Goal: Information Seeking & Learning: Learn about a topic

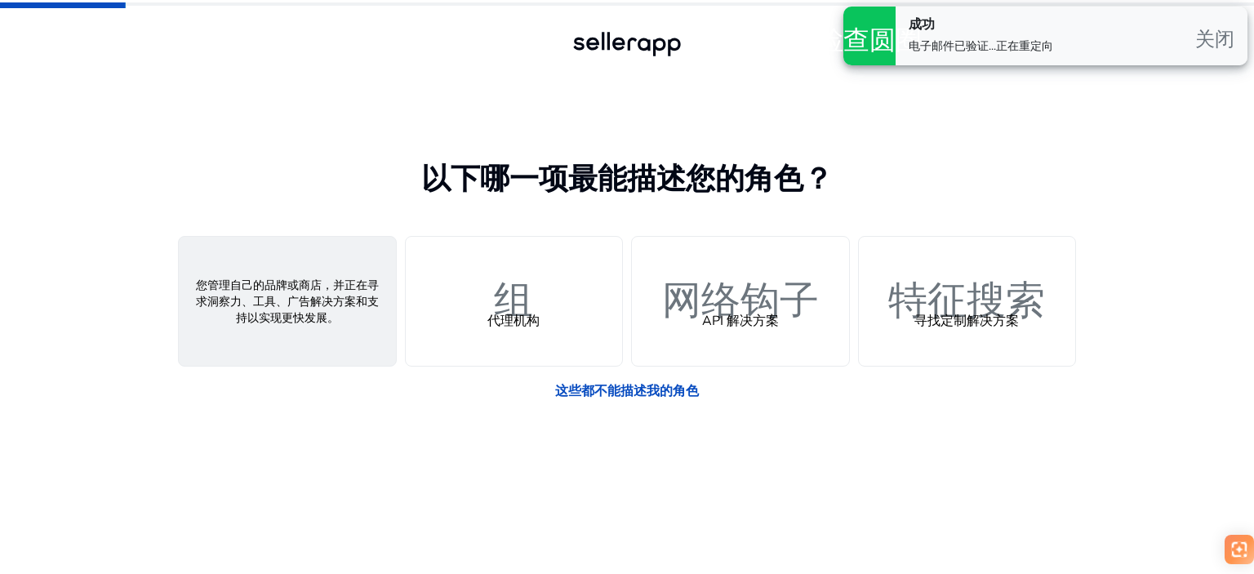
click at [291, 307] on font "人" at bounding box center [287, 293] width 39 height 47
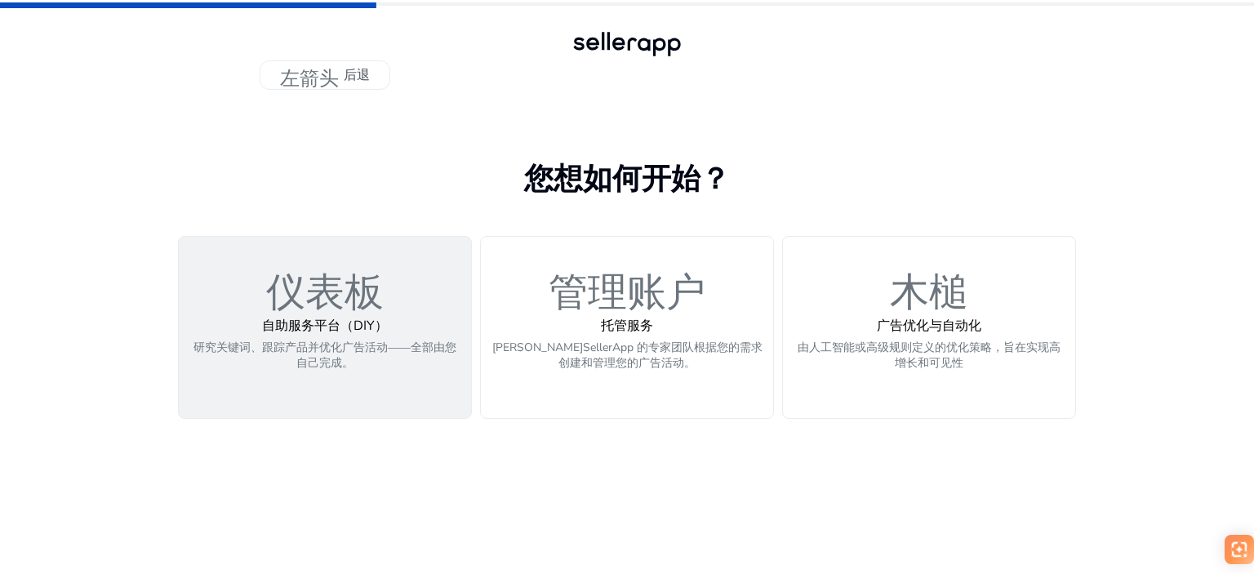
click at [294, 332] on font "自助服务平台（DIY）" at bounding box center [325, 326] width 126 height 18
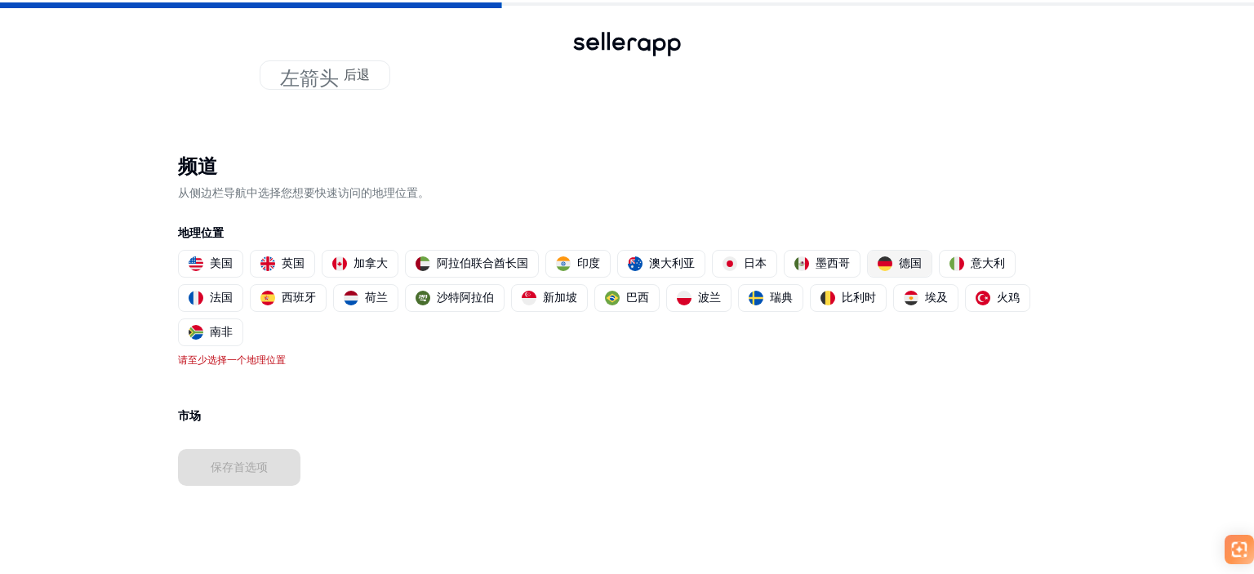
click at [895, 260] on div "德国" at bounding box center [900, 263] width 44 height 17
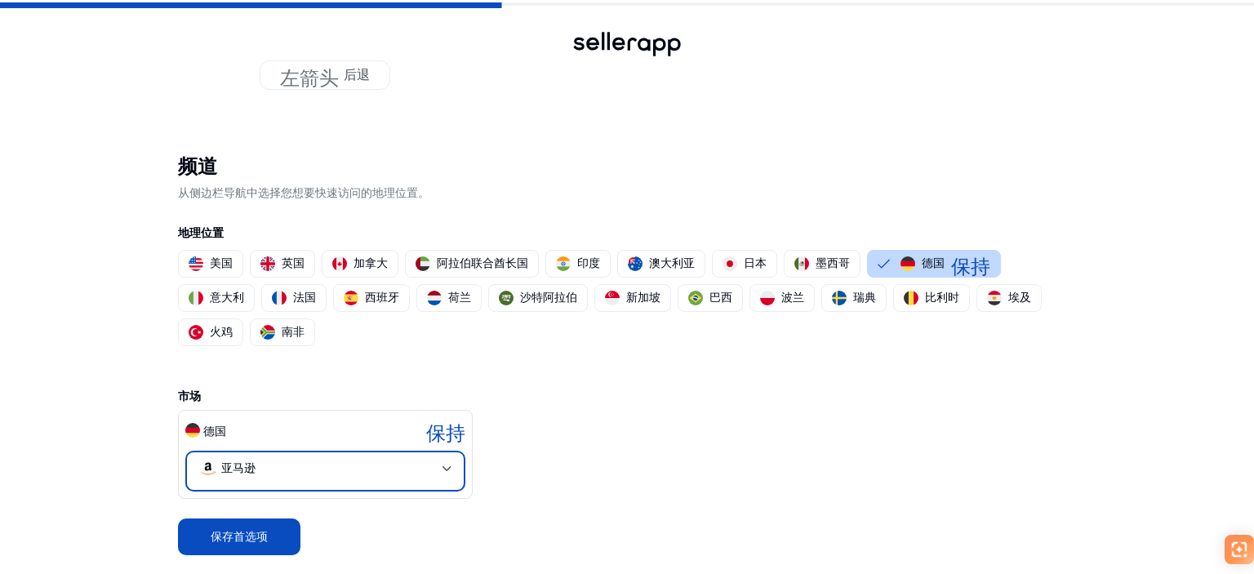
click at [372, 473] on mat-select-trigger "亚马逊" at bounding box center [320, 469] width 244 height 20
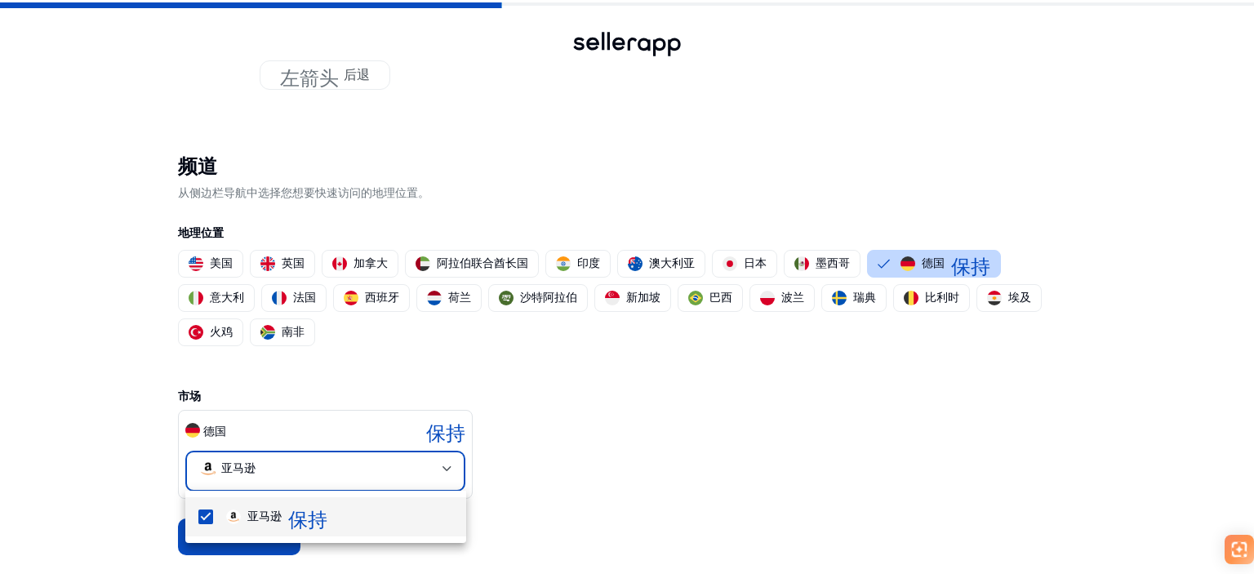
click at [634, 460] on div at bounding box center [627, 287] width 1254 height 574
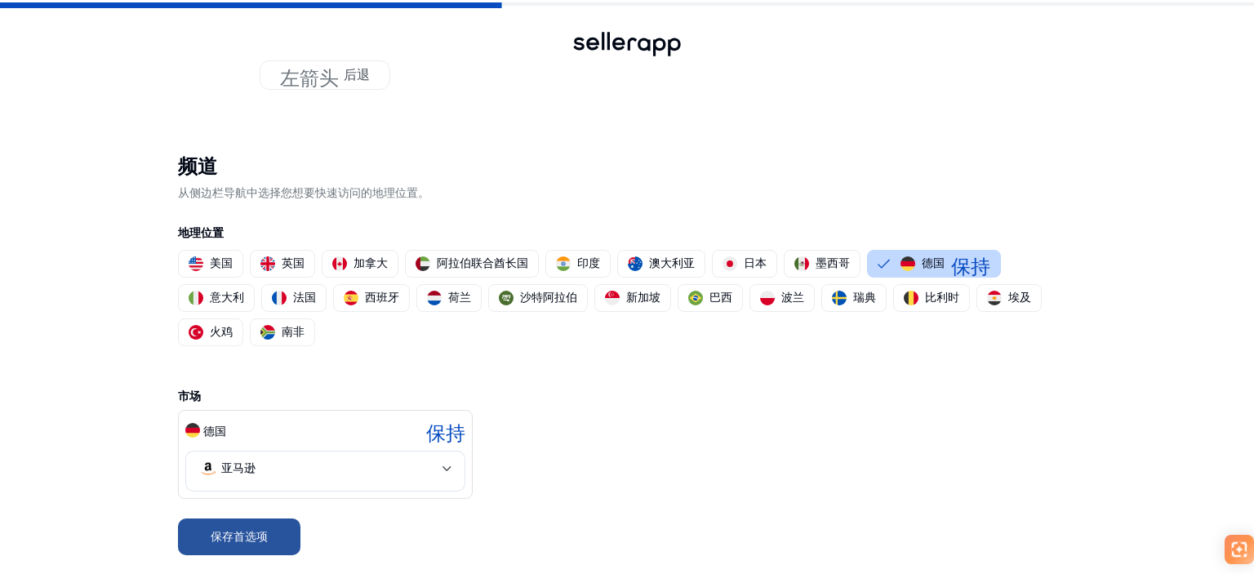
click at [214, 541] on font "保存首选项" at bounding box center [239, 537] width 57 height 16
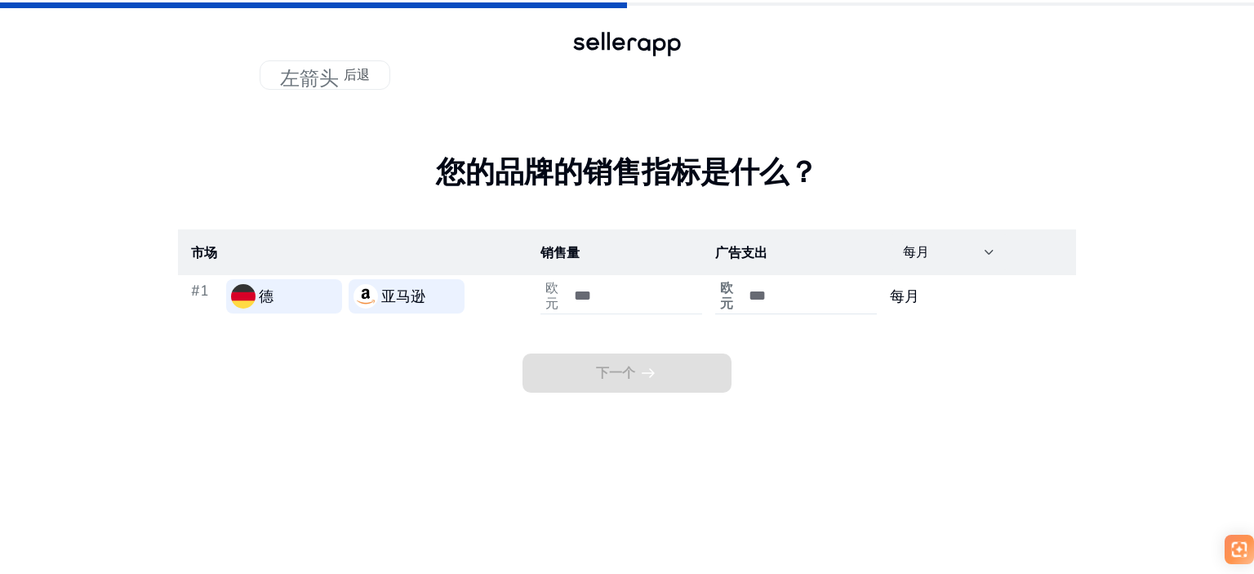
click at [587, 292] on input "number" at bounding box center [629, 296] width 110 height 18
type input "***"
click at [829, 362] on div "下一个 arrow_right_alt" at bounding box center [627, 355] width 898 height 75
click at [790, 300] on input "number" at bounding box center [804, 296] width 110 height 18
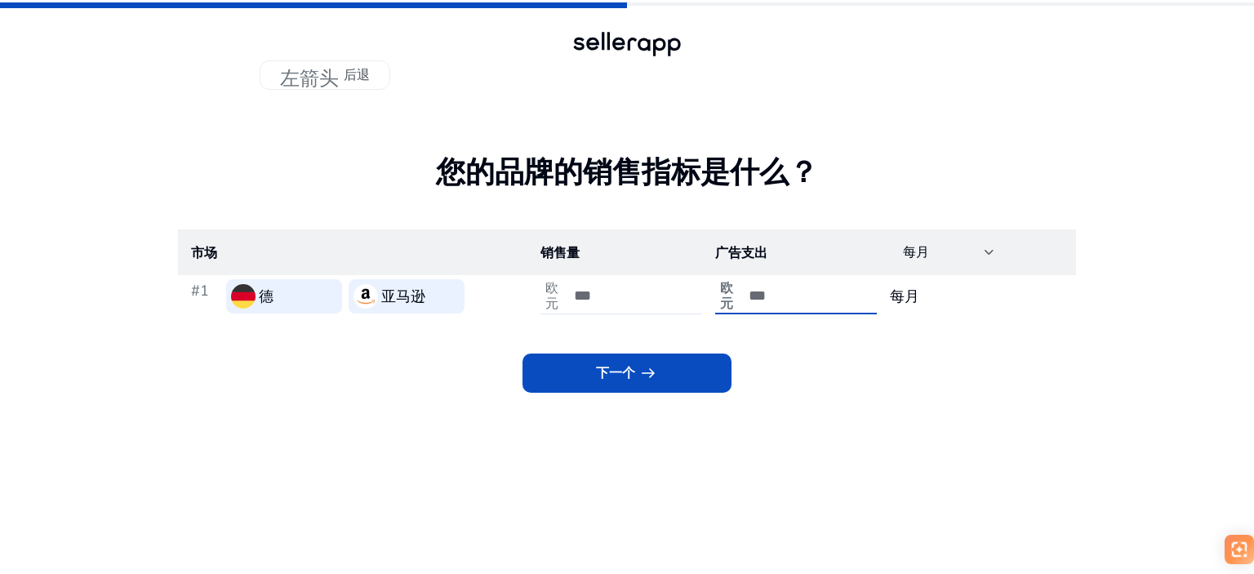
type input "***"
click at [850, 354] on div "下一个 arrow_right_alt" at bounding box center [627, 355] width 898 height 75
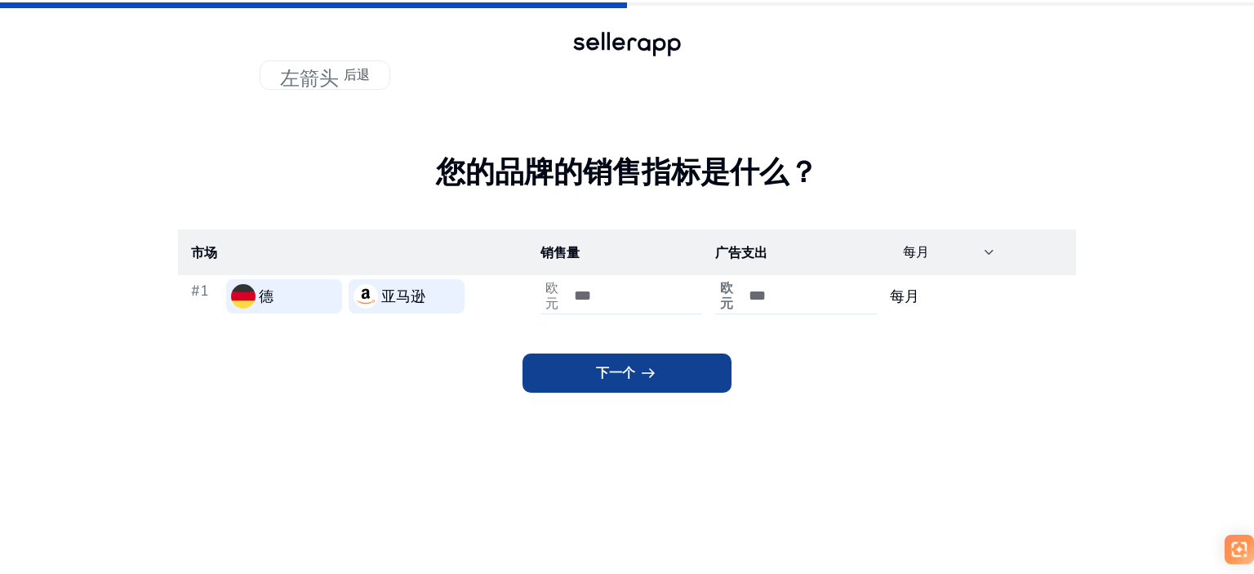
click at [669, 379] on span at bounding box center [627, 373] width 209 height 39
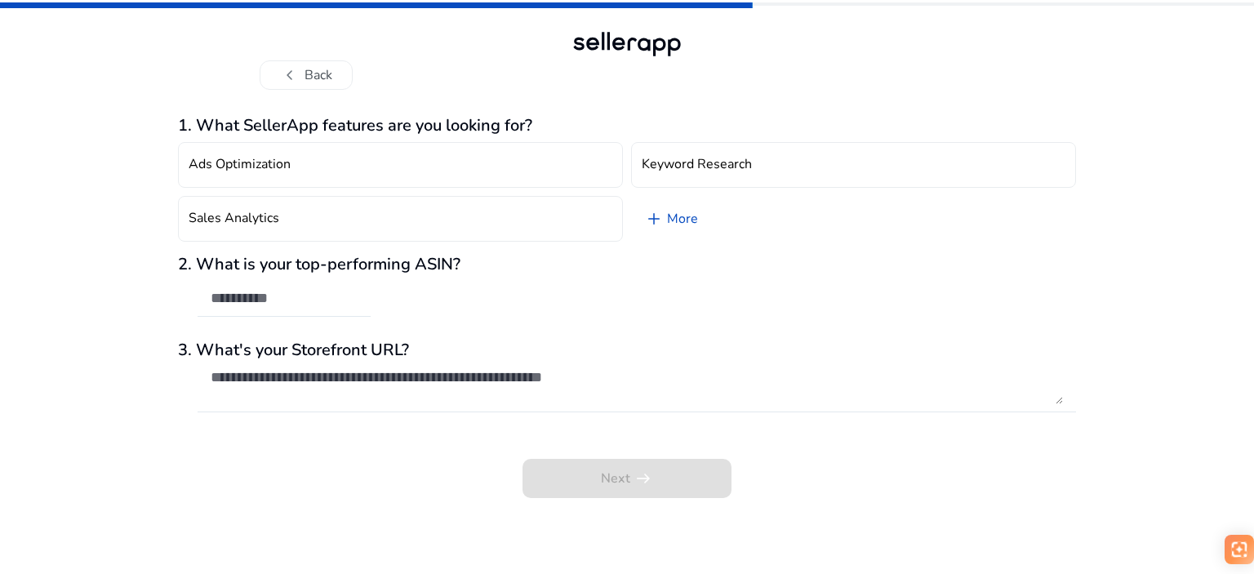
type input "**********"
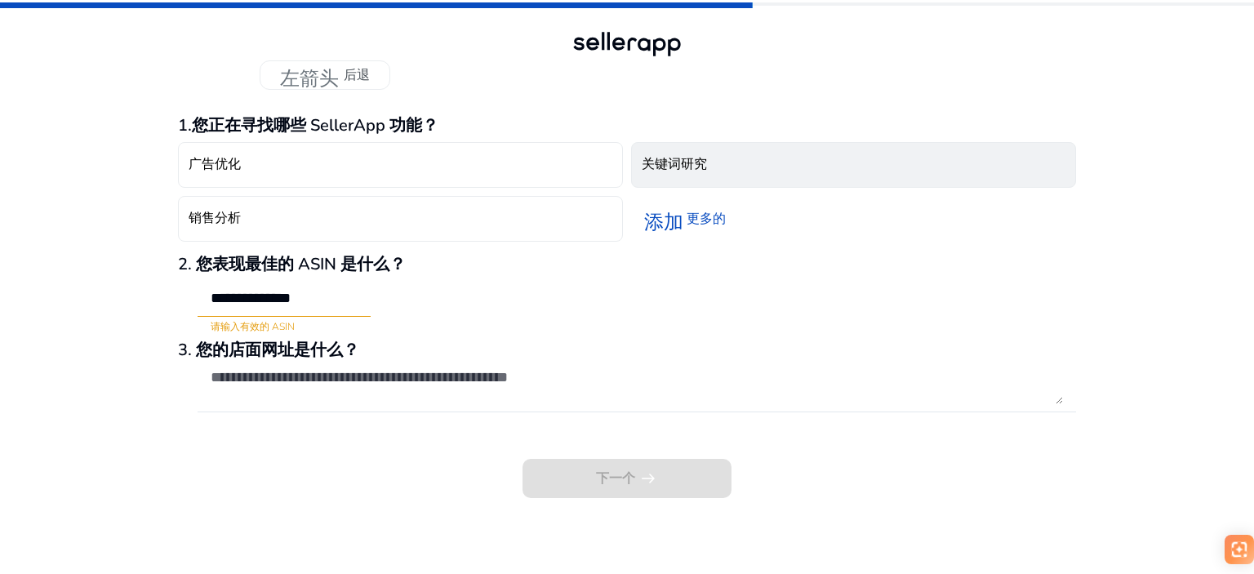
click at [723, 159] on button "关键词研究" at bounding box center [853, 165] width 445 height 46
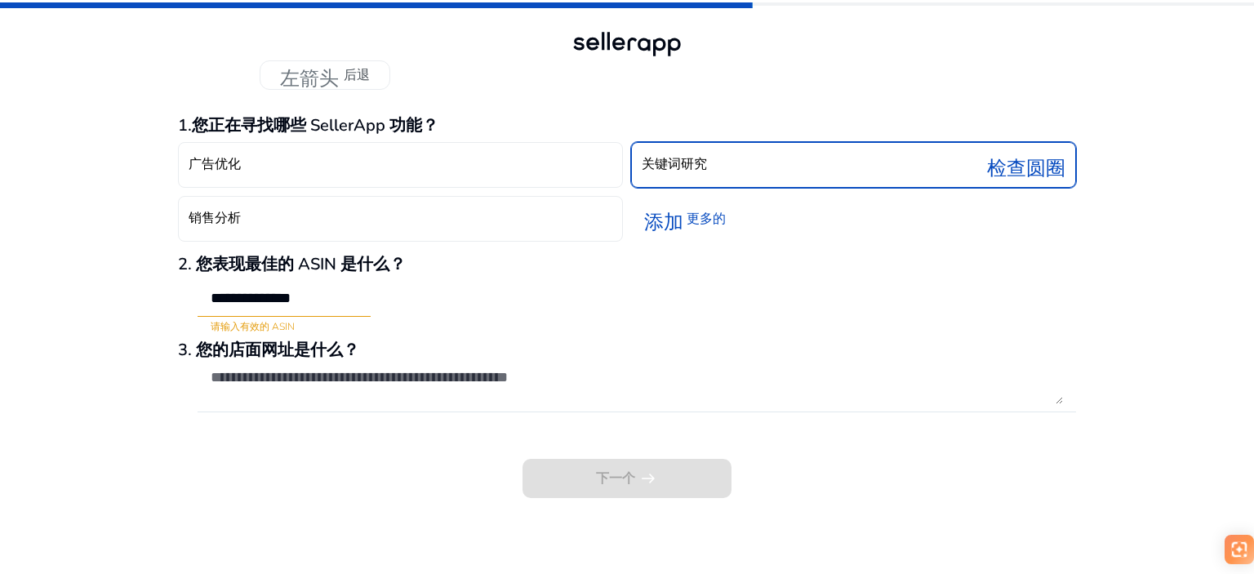
click at [807, 172] on button "关键词研究 检查圆圈" at bounding box center [853, 165] width 445 height 46
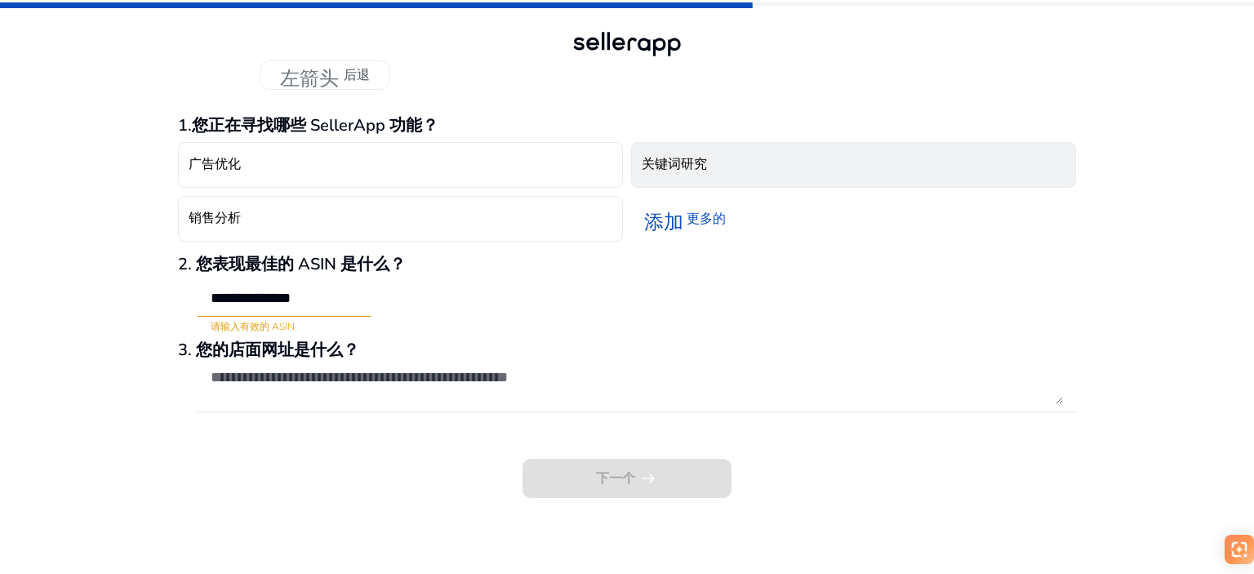
click at [807, 172] on button "关键词研究" at bounding box center [853, 165] width 445 height 46
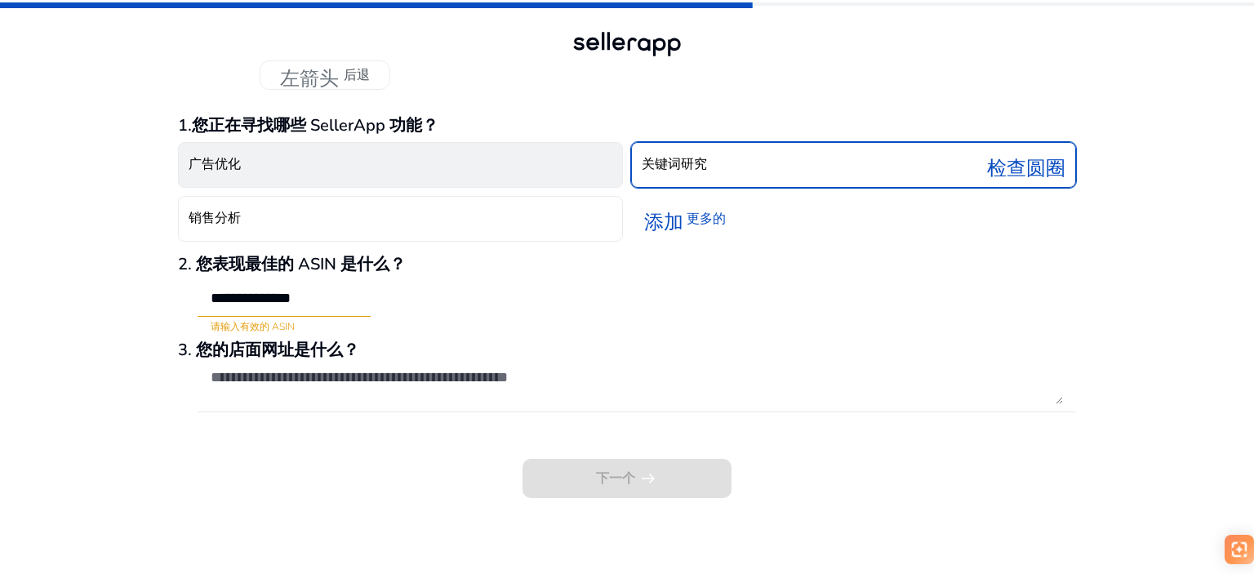
click at [419, 173] on button "广告优化" at bounding box center [400, 165] width 445 height 46
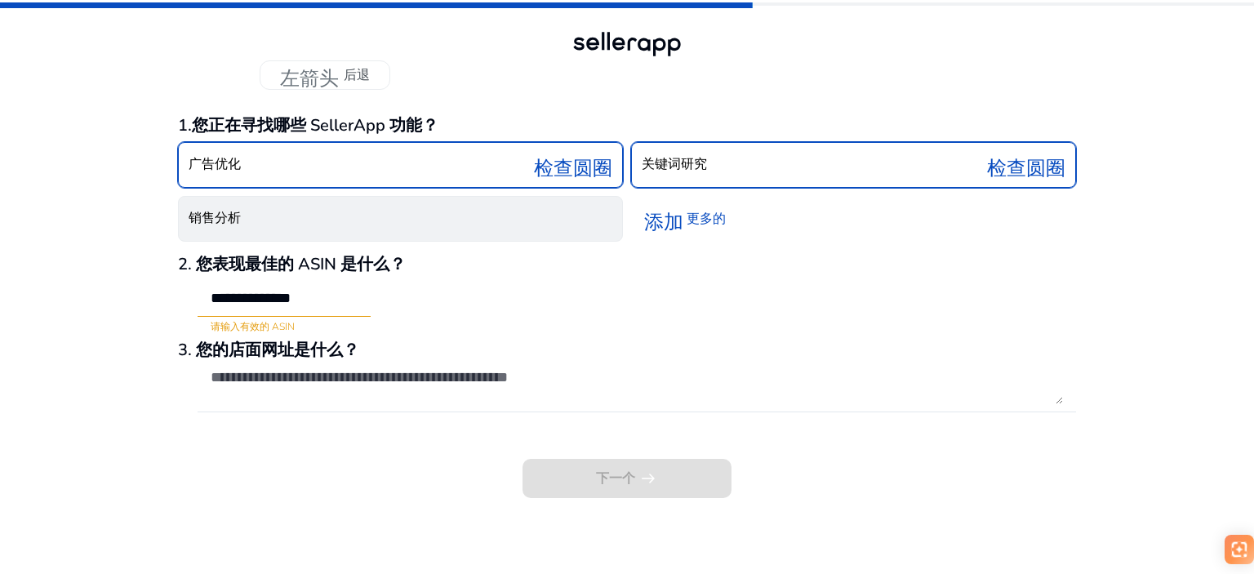
click at [394, 211] on button "销售分析" at bounding box center [400, 219] width 445 height 46
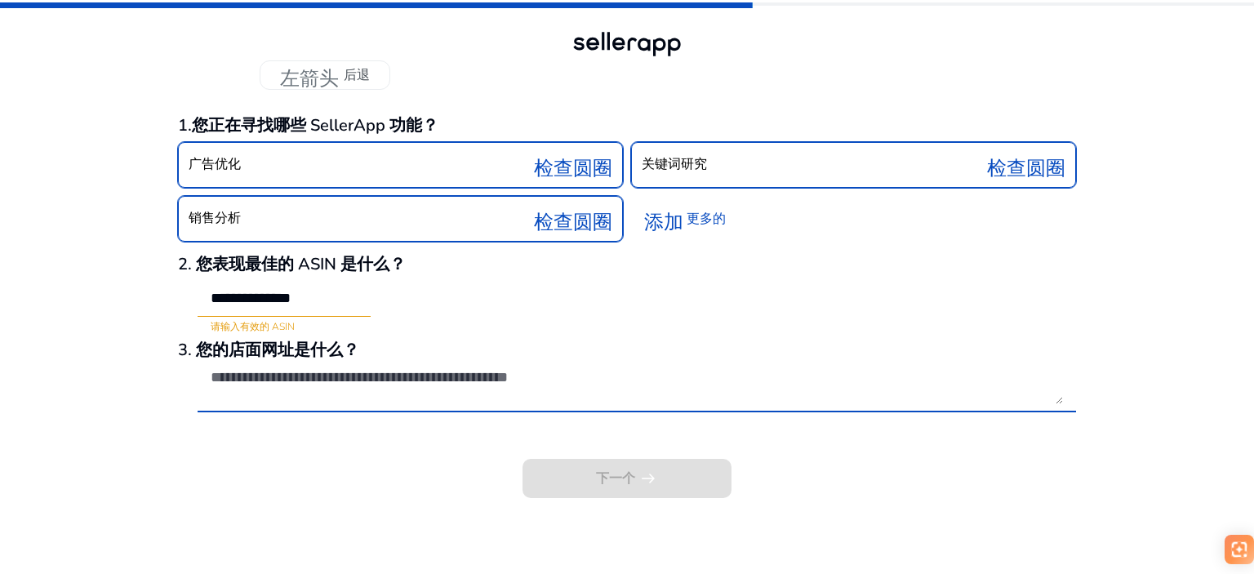
click at [360, 381] on textarea at bounding box center [637, 386] width 852 height 36
click at [372, 376] on textarea at bounding box center [637, 386] width 852 height 36
type textarea "***"
click at [304, 456] on div "下一个 arrow_right_alt" at bounding box center [627, 467] width 898 height 62
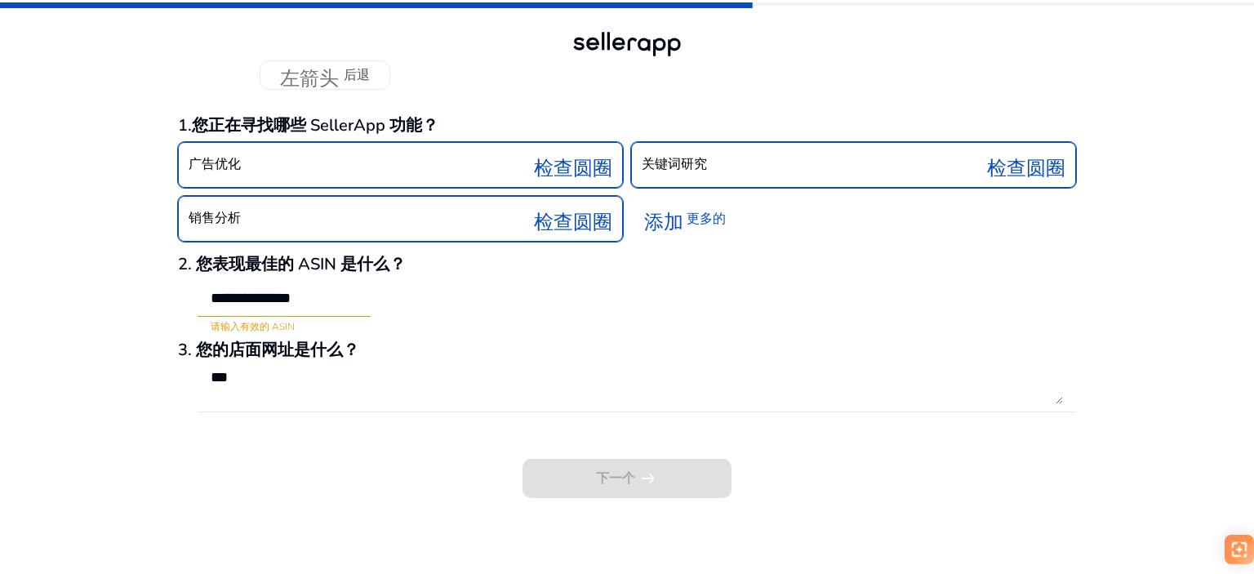
click at [274, 302] on input "**********" at bounding box center [284, 298] width 147 height 18
type input "***"
click at [282, 490] on div "下一个 arrow_right_alt" at bounding box center [627, 467] width 898 height 62
click at [261, 295] on input "***" at bounding box center [284, 298] width 147 height 18
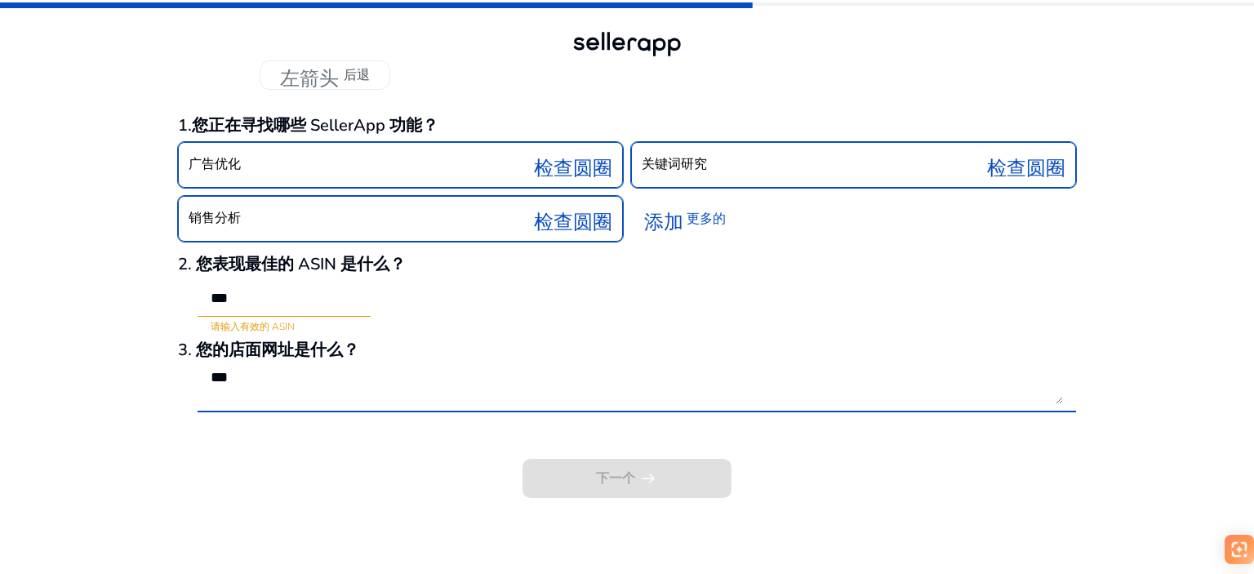
click at [261, 384] on textarea "***" at bounding box center [637, 386] width 852 height 36
paste textarea "**********"
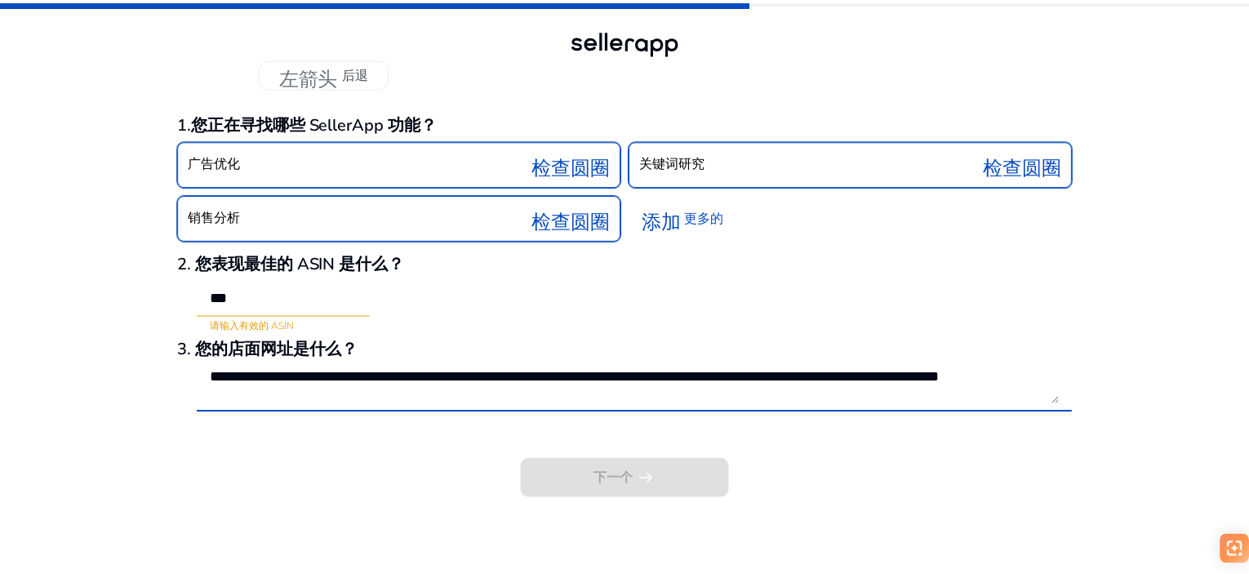
scroll to position [1, 0]
type textarea "**********"
click at [261, 299] on input "***" at bounding box center [284, 298] width 147 height 18
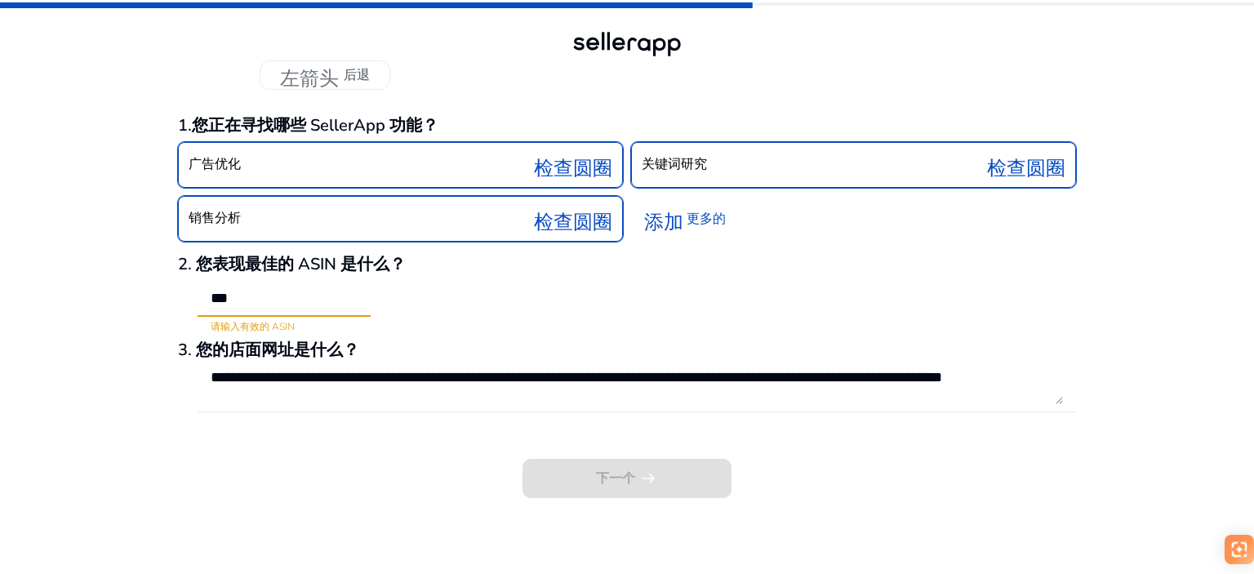
drag, startPoint x: 246, startPoint y: 299, endPoint x: 189, endPoint y: 300, distance: 56.4
click at [189, 300] on mat-form-field "*** 请输入有效的 ASIN" at bounding box center [274, 307] width 193 height 53
click at [274, 304] on input "***" at bounding box center [284, 298] width 147 height 18
paste input "*******"
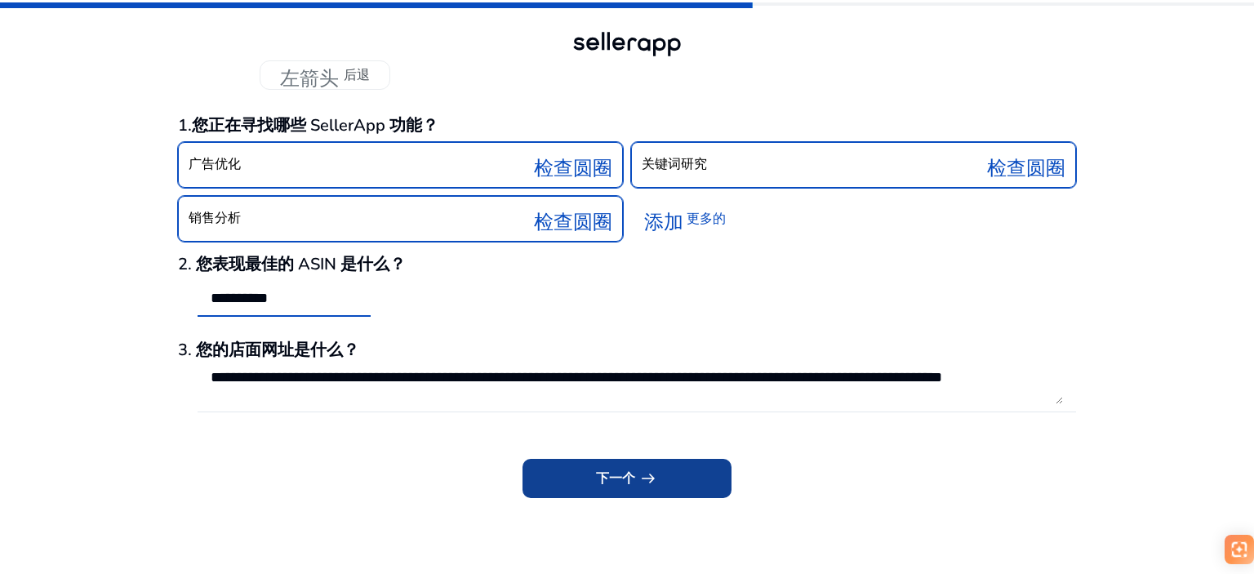
type input "**********"
click at [583, 479] on span at bounding box center [627, 478] width 209 height 39
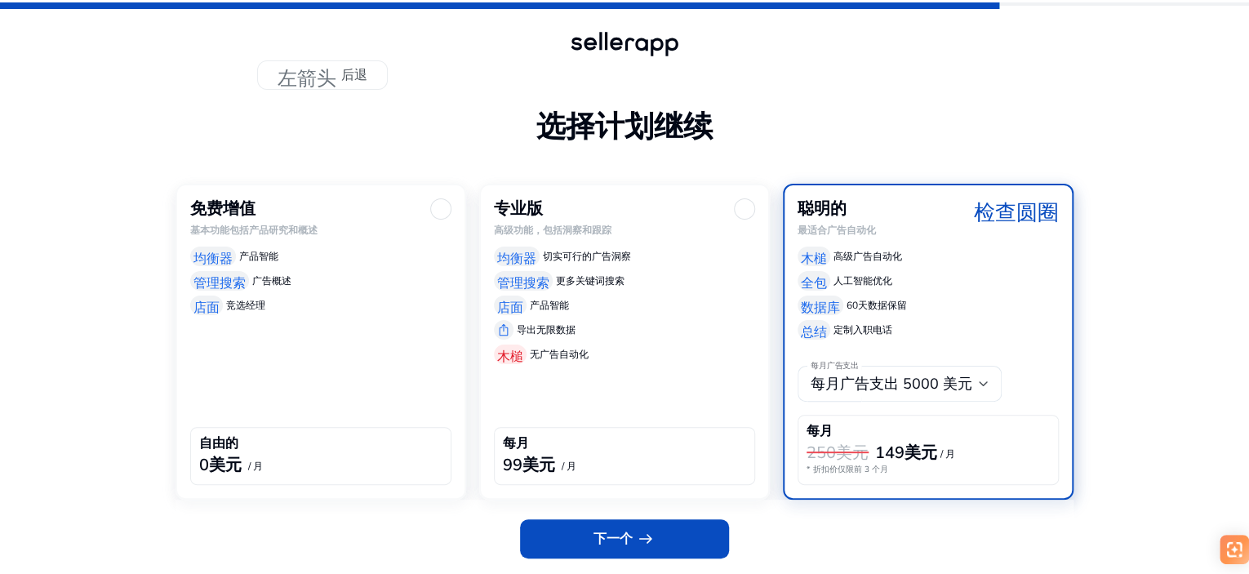
click at [449, 220] on div at bounding box center [440, 208] width 21 height 21
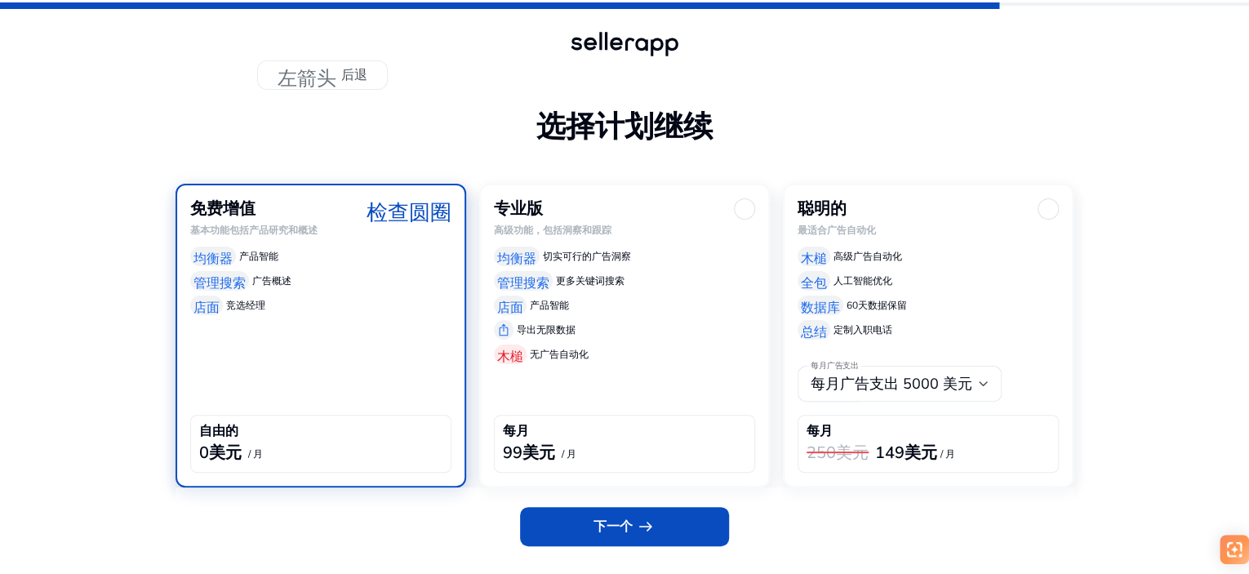
scroll to position [36, 0]
click at [655, 538] on font "arrow_right_alt" at bounding box center [646, 526] width 20 height 23
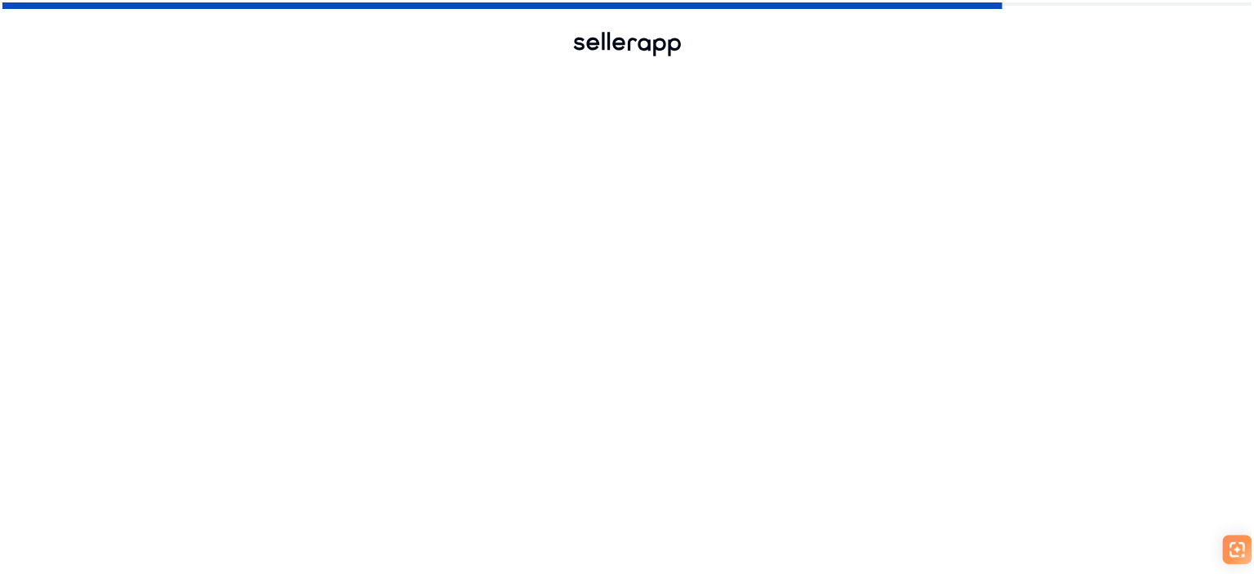
scroll to position [0, 0]
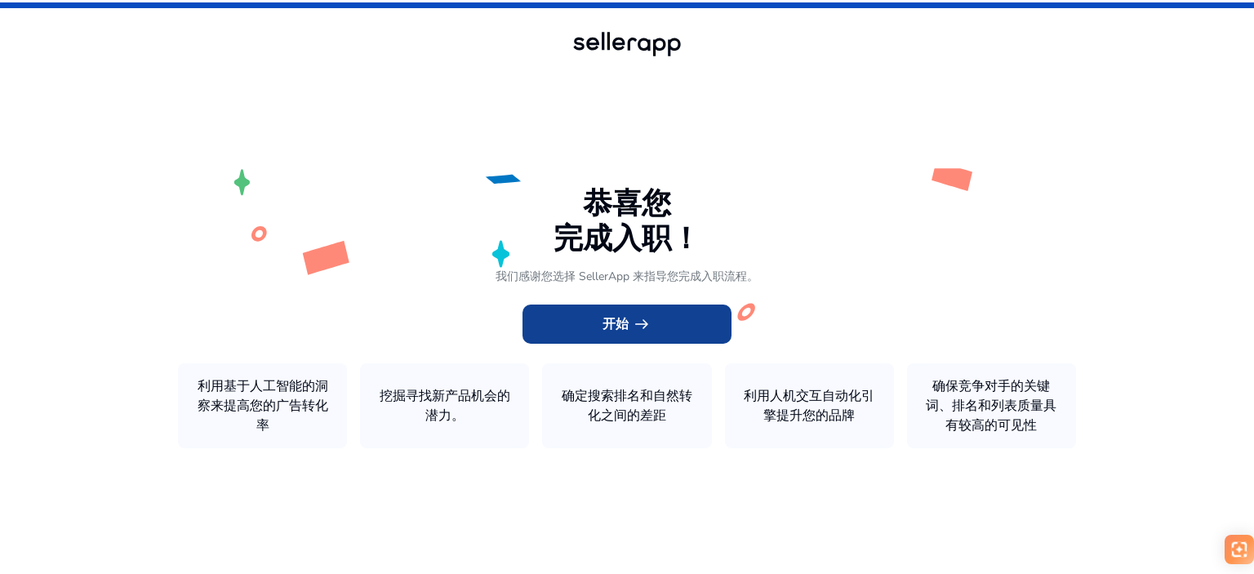
click at [663, 319] on span at bounding box center [627, 324] width 209 height 39
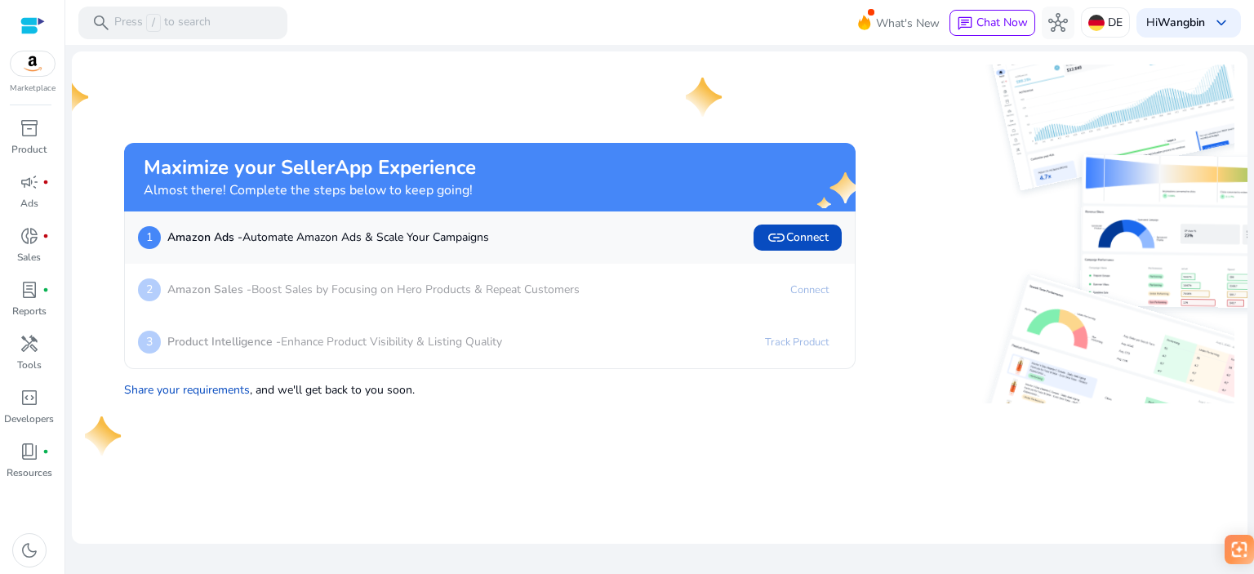
click at [608, 78] on div "Maximize your SellerApp Experience Almost there! Complete the steps below to ke…" at bounding box center [470, 234] width 771 height 339
click at [220, 393] on link "Share your requirements" at bounding box center [187, 390] width 126 height 16
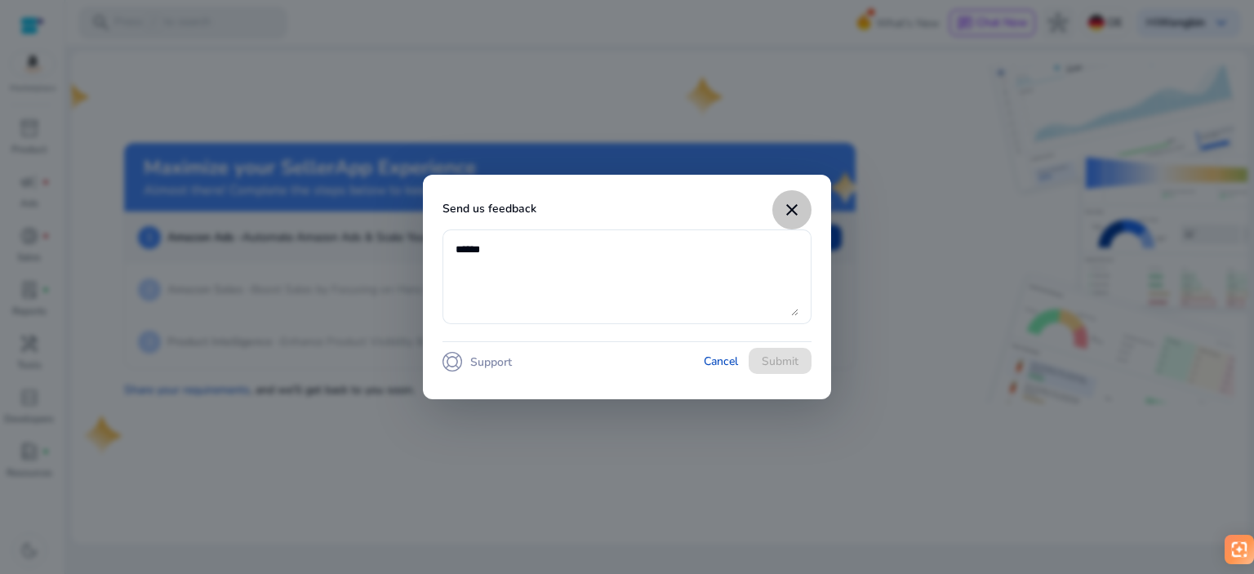
click at [791, 205] on mat-icon "close" at bounding box center [792, 210] width 20 height 20
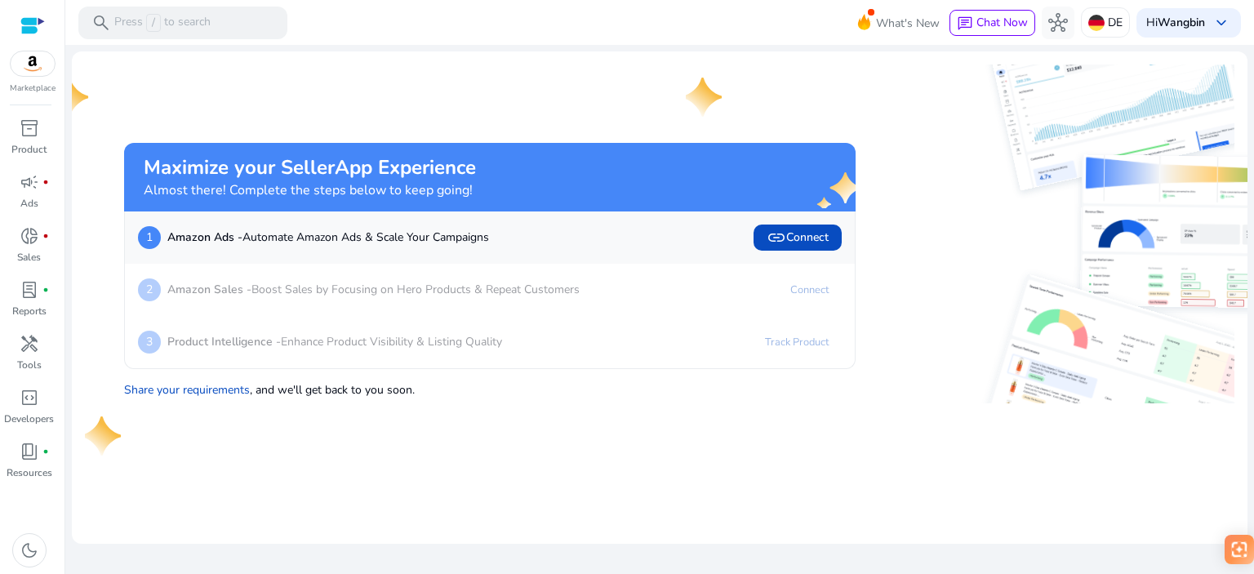
click at [185, 453] on mat-card "Maximize your SellerApp Experience Almost there! Complete the steps below to ke…" at bounding box center [660, 297] width 1176 height 492
click at [165, 494] on mat-card "Maximize your SellerApp Experience Almost there! Complete the steps below to ke…" at bounding box center [660, 297] width 1176 height 492
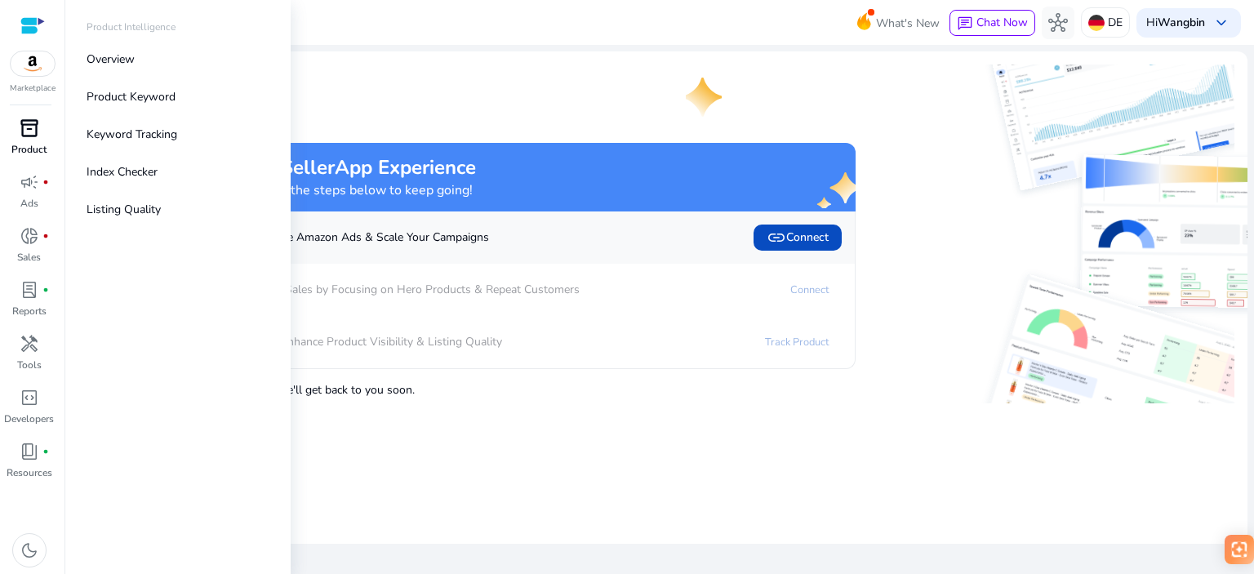
click at [23, 136] on span "inventory_2" at bounding box center [30, 128] width 20 height 20
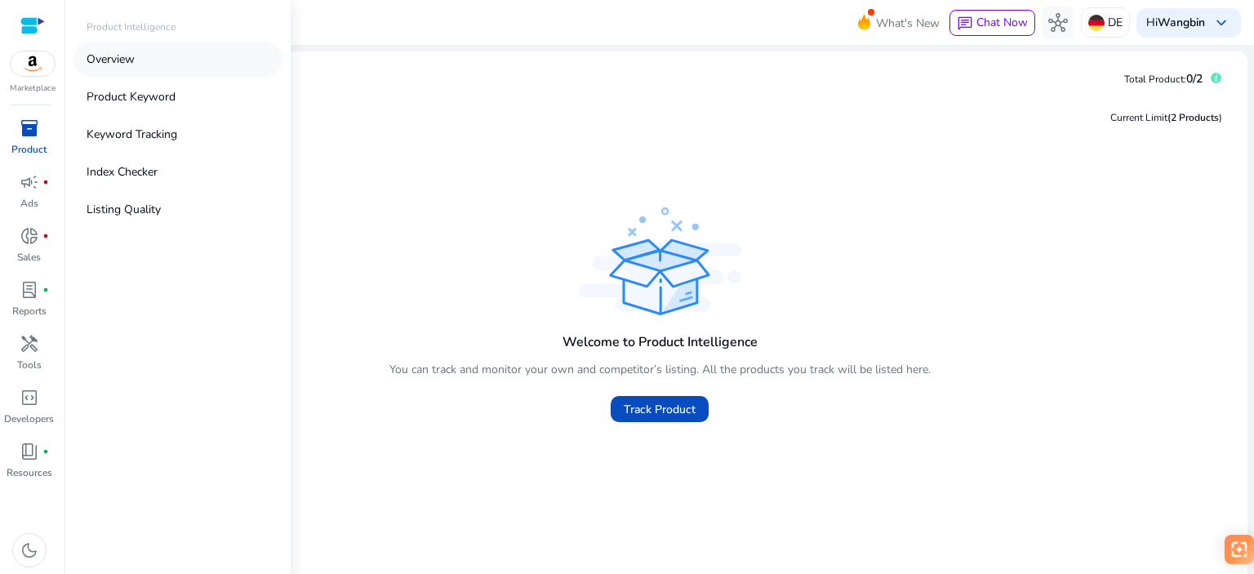
click at [126, 66] on p "Overview" at bounding box center [111, 59] width 48 height 17
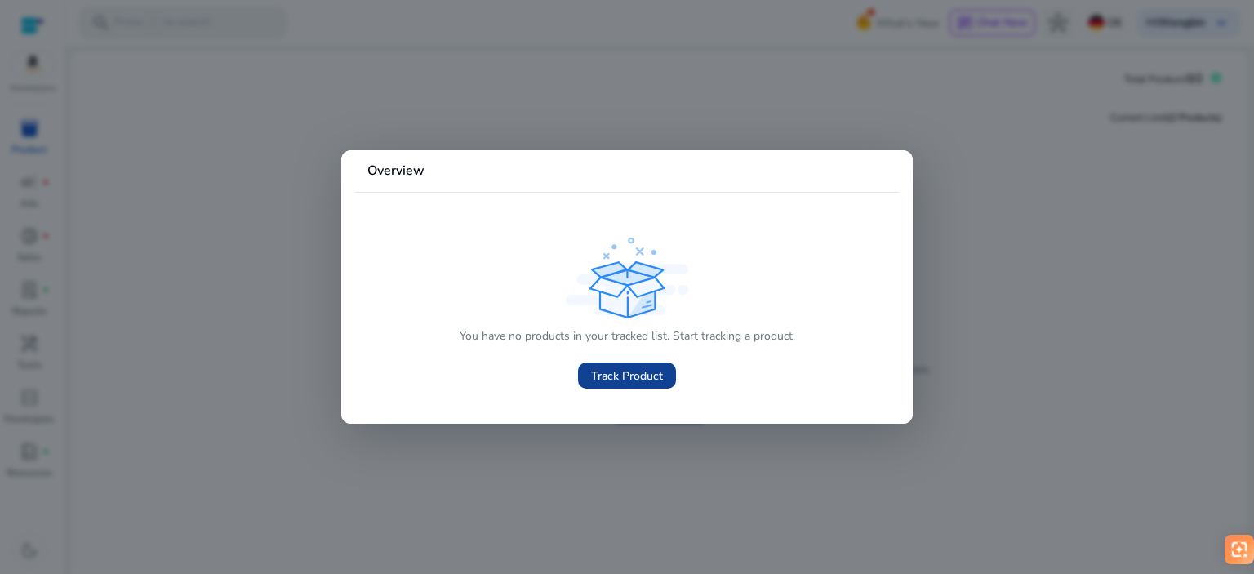
click at [628, 378] on span "Track Product" at bounding box center [627, 375] width 72 height 17
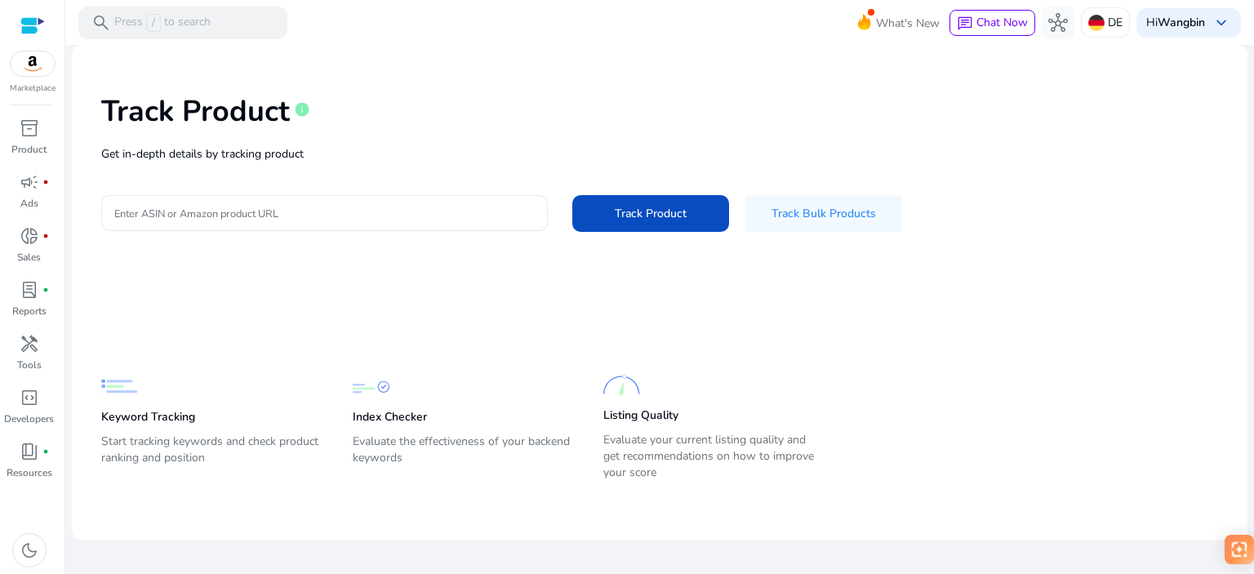
click at [341, 210] on div "Track Product info Get in-depth details by tracking product Enter ASIN or Amazo…" at bounding box center [660, 161] width 1150 height 207
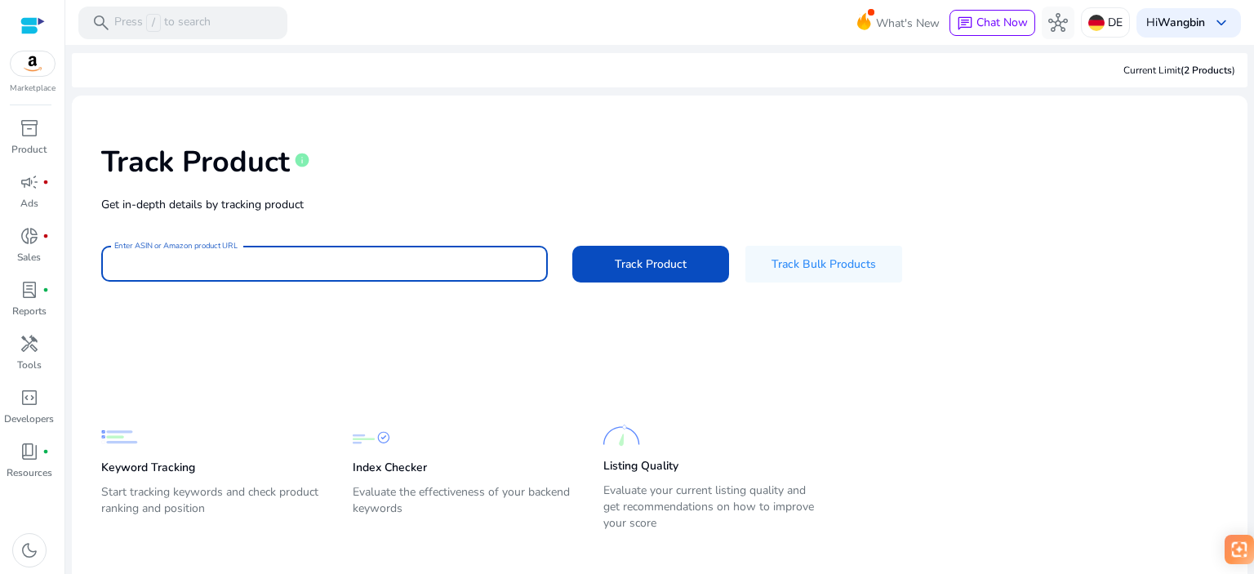
paste input "**********"
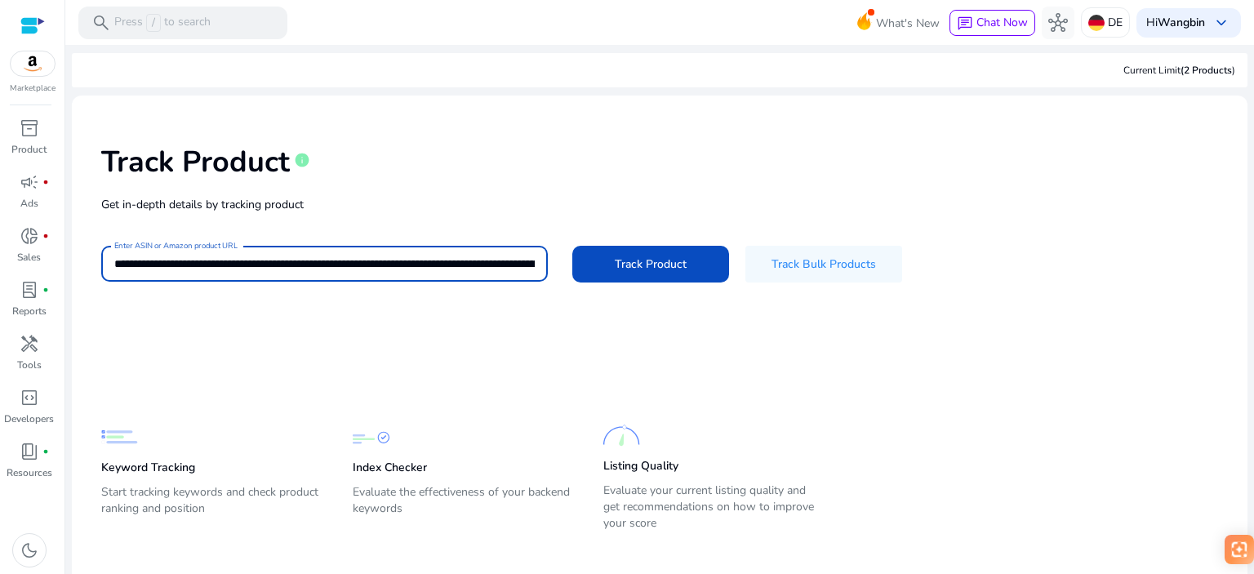
scroll to position [0, 1230]
type input "**********"
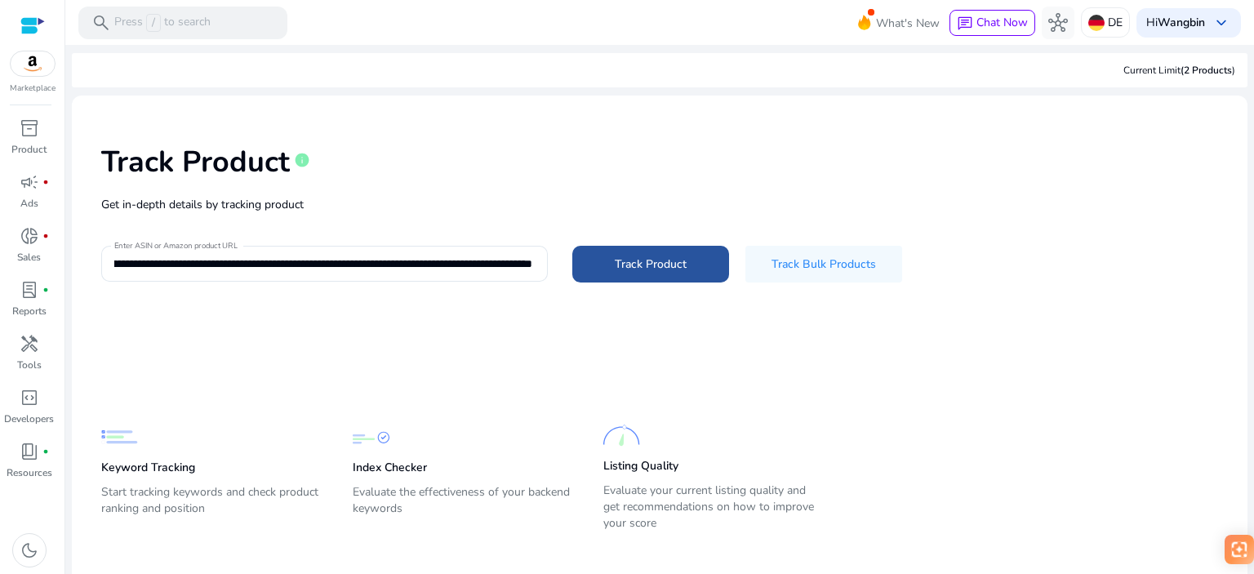
click at [650, 267] on span "Track Product" at bounding box center [651, 264] width 72 height 17
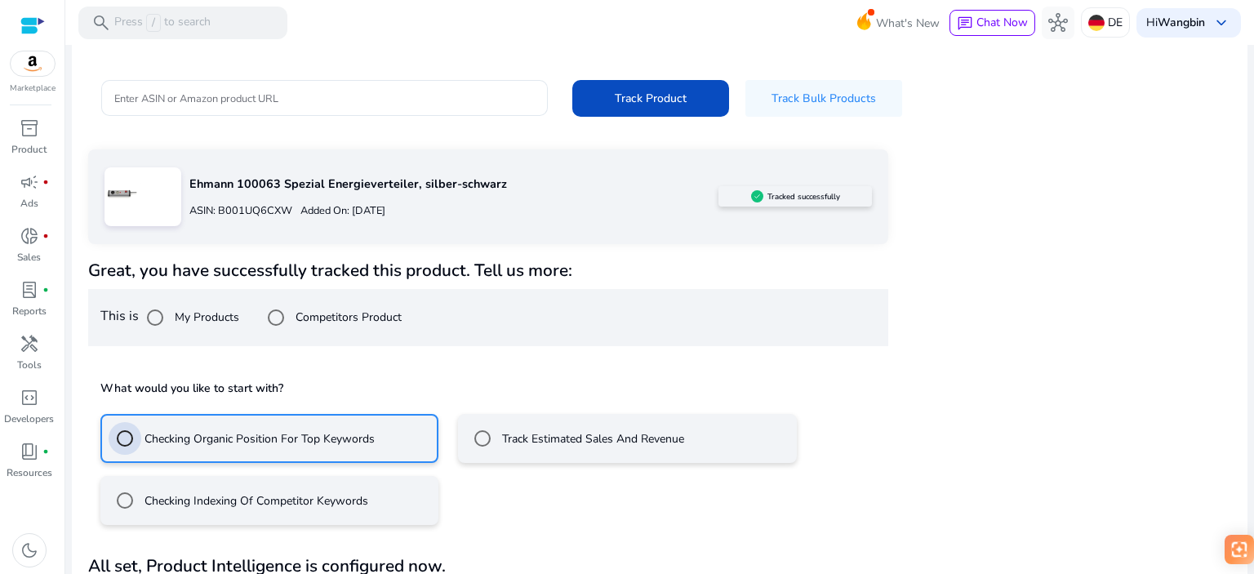
scroll to position [212, 0]
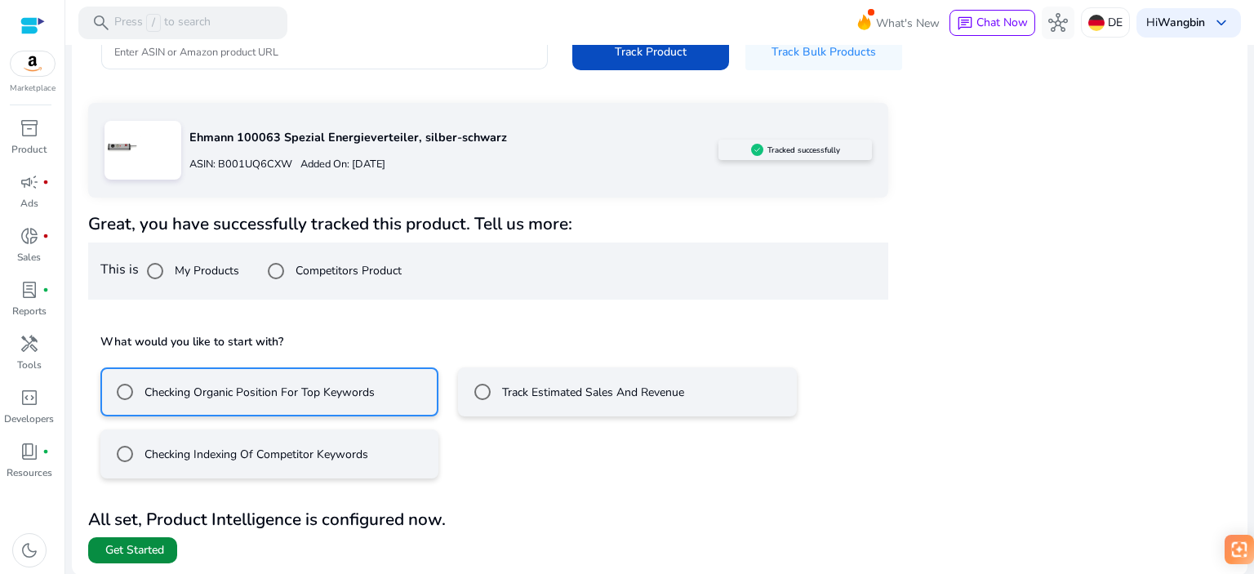
click at [149, 554] on span "Get Started" at bounding box center [134, 550] width 59 height 16
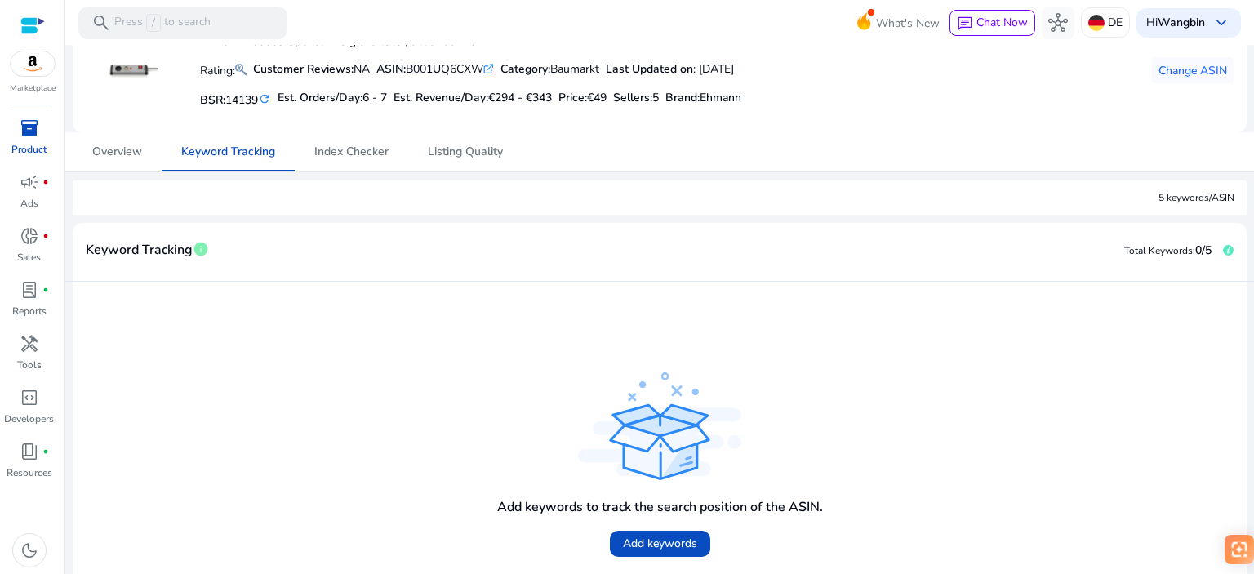
scroll to position [73, 0]
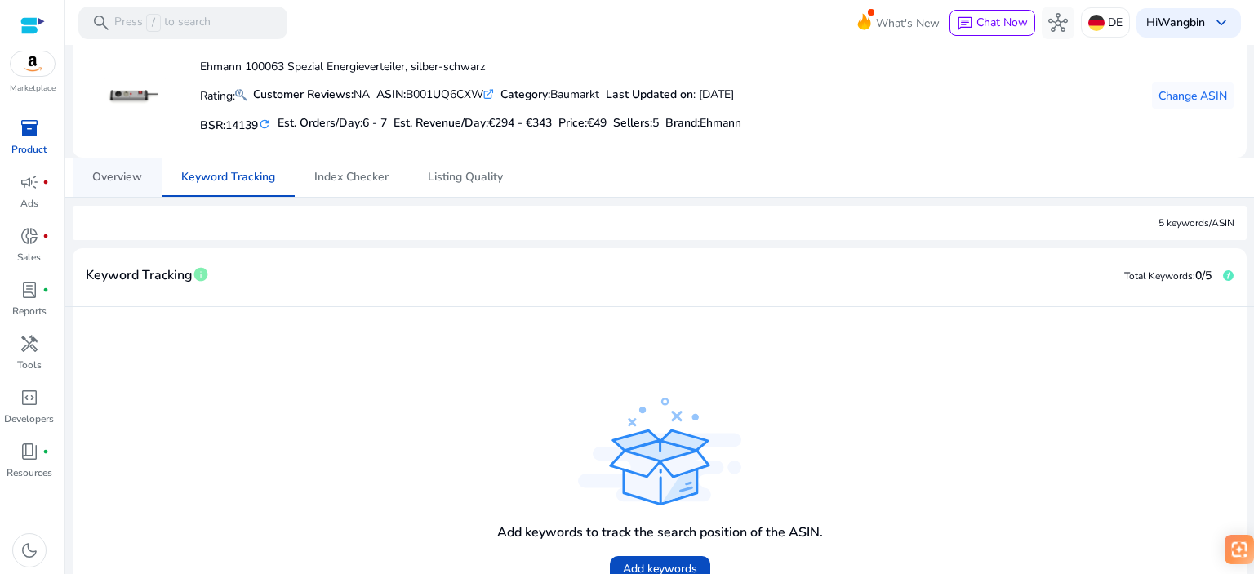
click at [115, 176] on span "Overview" at bounding box center [117, 176] width 50 height 11
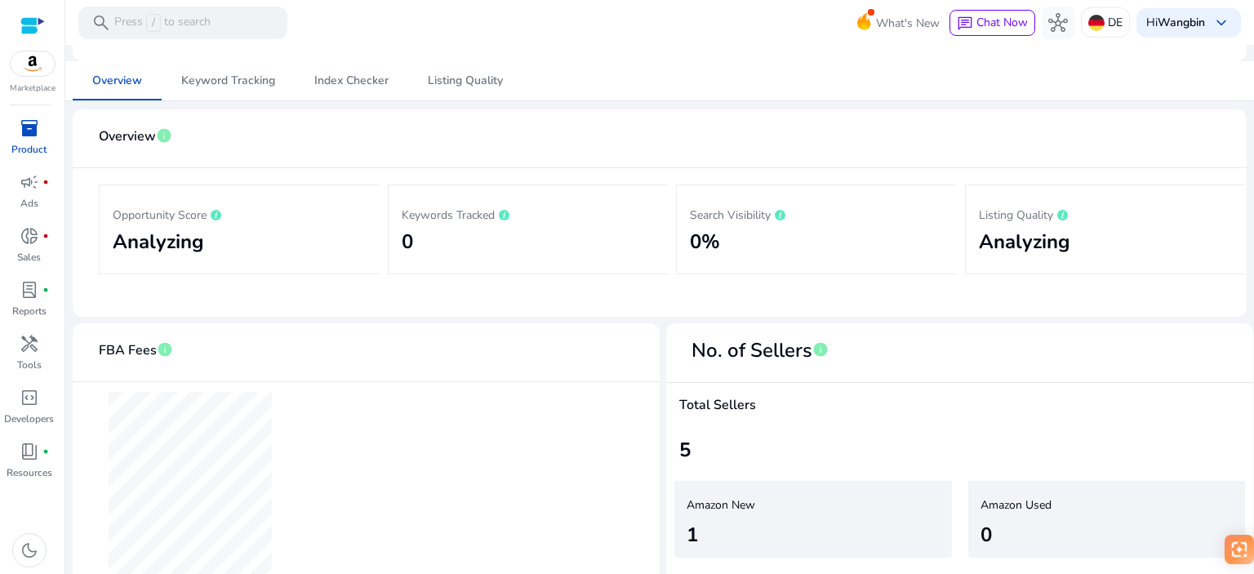
scroll to position [124, 0]
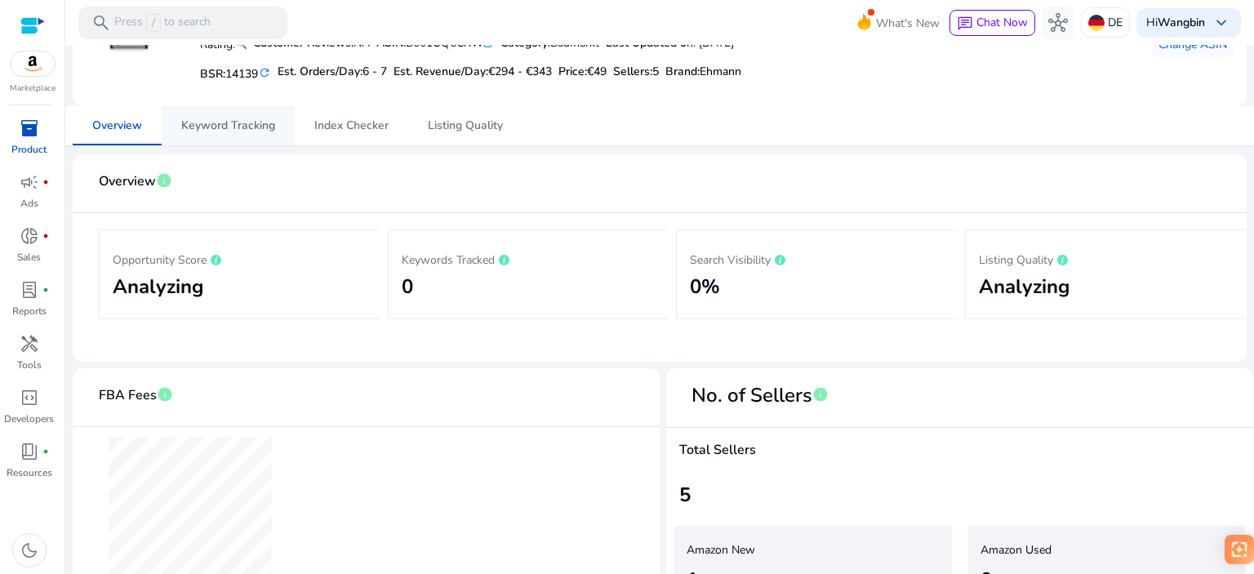
click at [233, 124] on span "Keyword Tracking" at bounding box center [228, 125] width 94 height 11
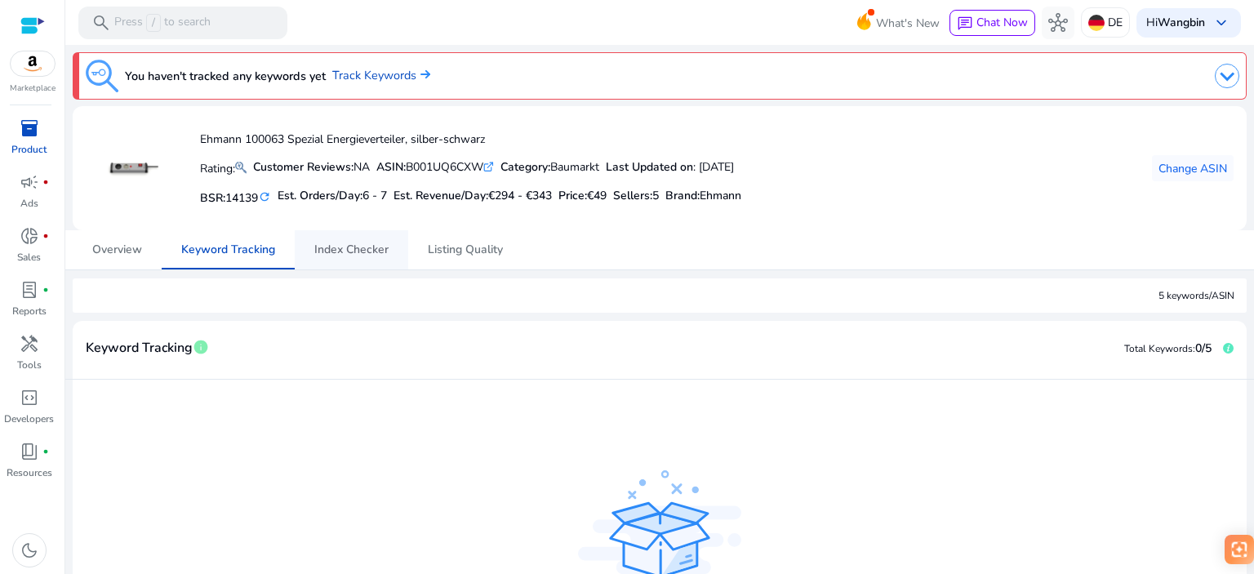
click at [366, 251] on span "Index Checker" at bounding box center [351, 249] width 74 height 11
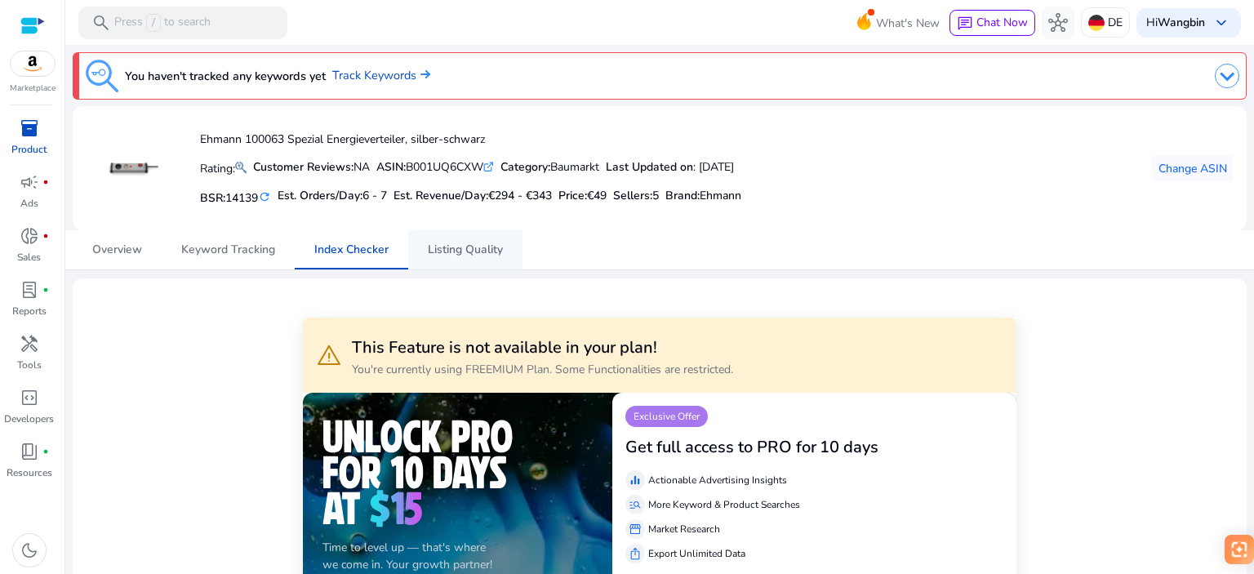
click at [452, 251] on span "Listing Quality" at bounding box center [465, 249] width 75 height 11
click at [118, 251] on span "Overview" at bounding box center [117, 249] width 50 height 11
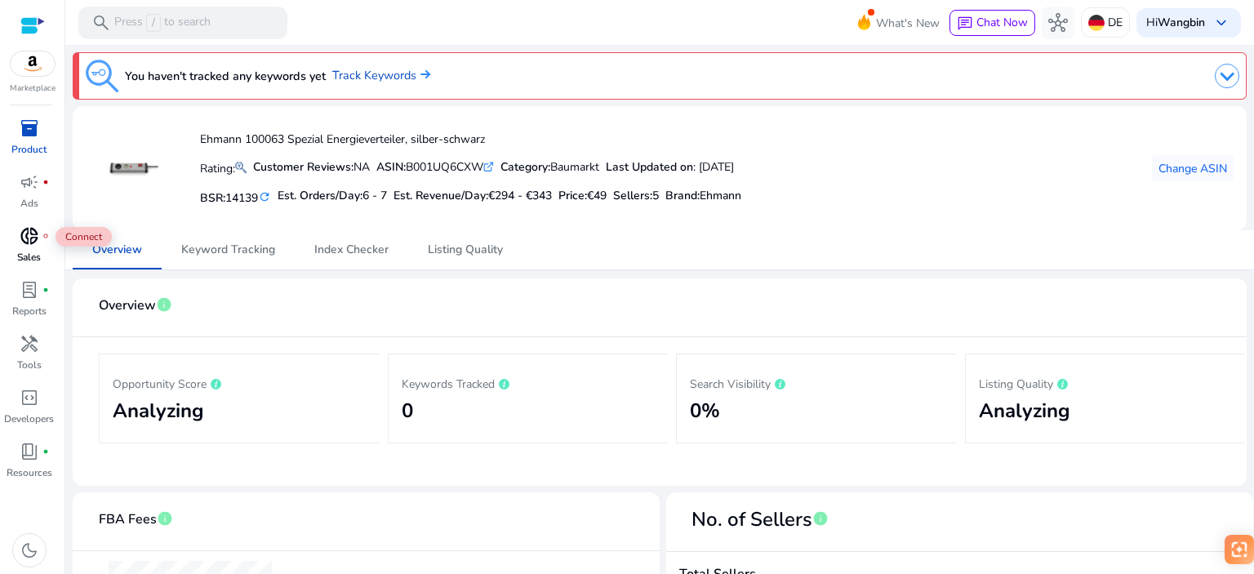
click at [20, 236] on span "donut_small" at bounding box center [30, 236] width 20 height 20
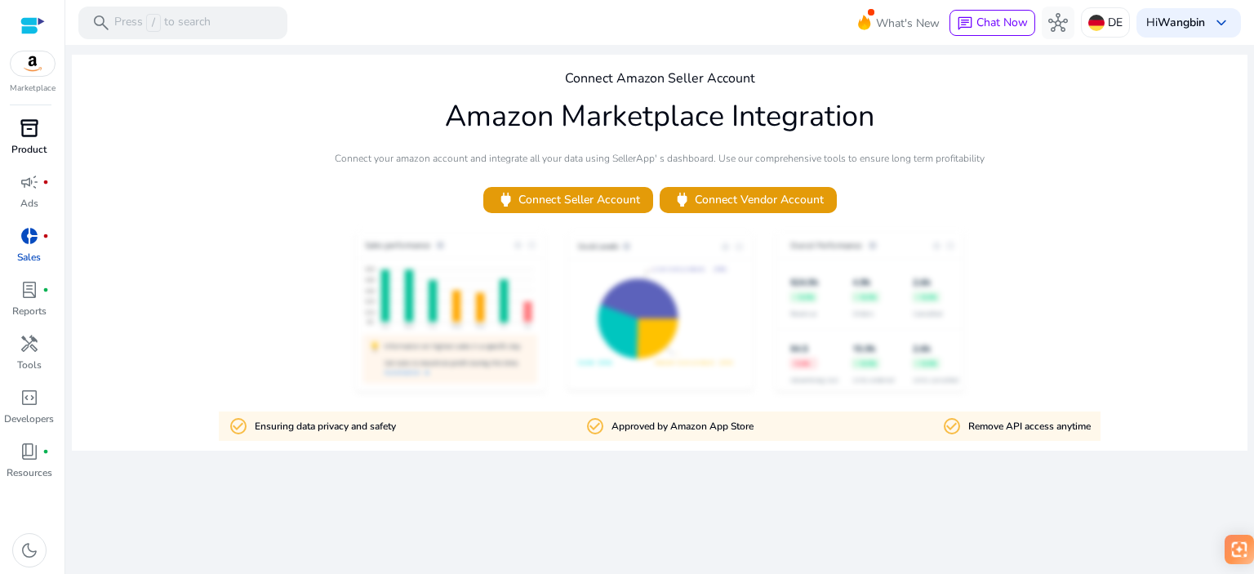
click at [24, 140] on div "inventory_2" at bounding box center [30, 128] width 46 height 26
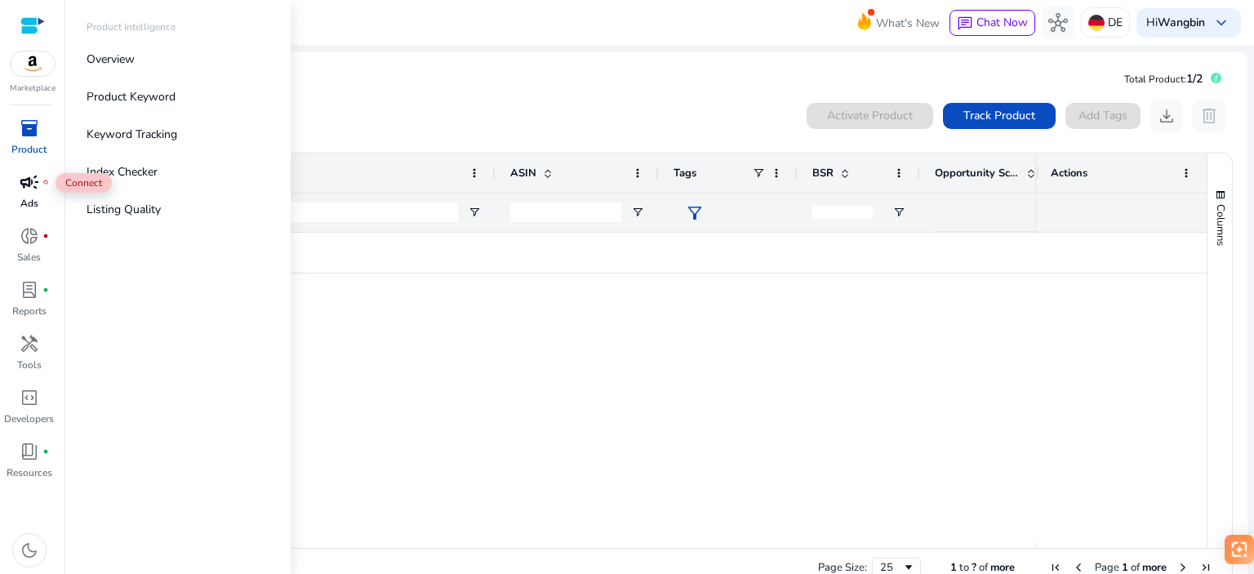
click at [35, 194] on div "campaign fiber_manual_record" at bounding box center [30, 182] width 46 height 26
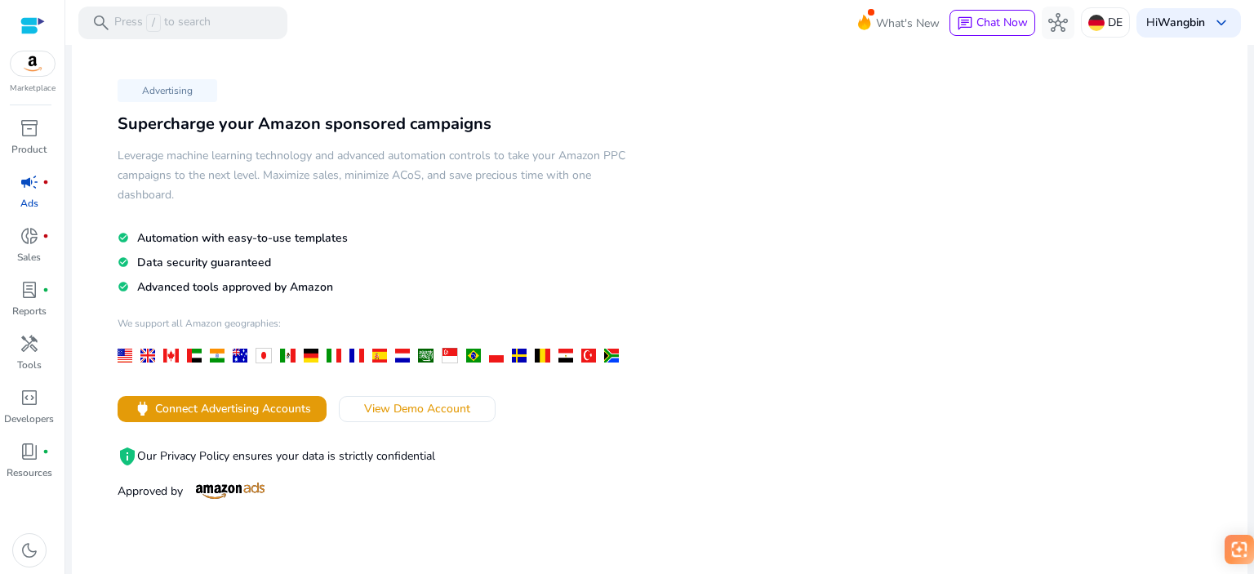
scroll to position [136, 0]
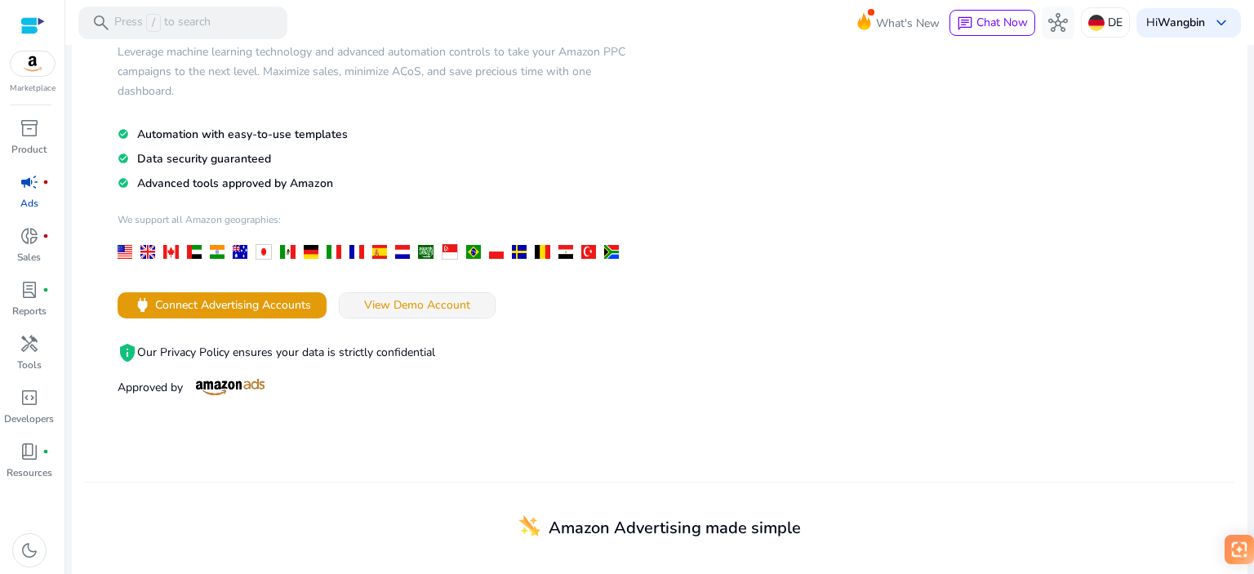
click at [410, 296] on span "View Demo Account" at bounding box center [417, 304] width 106 height 17
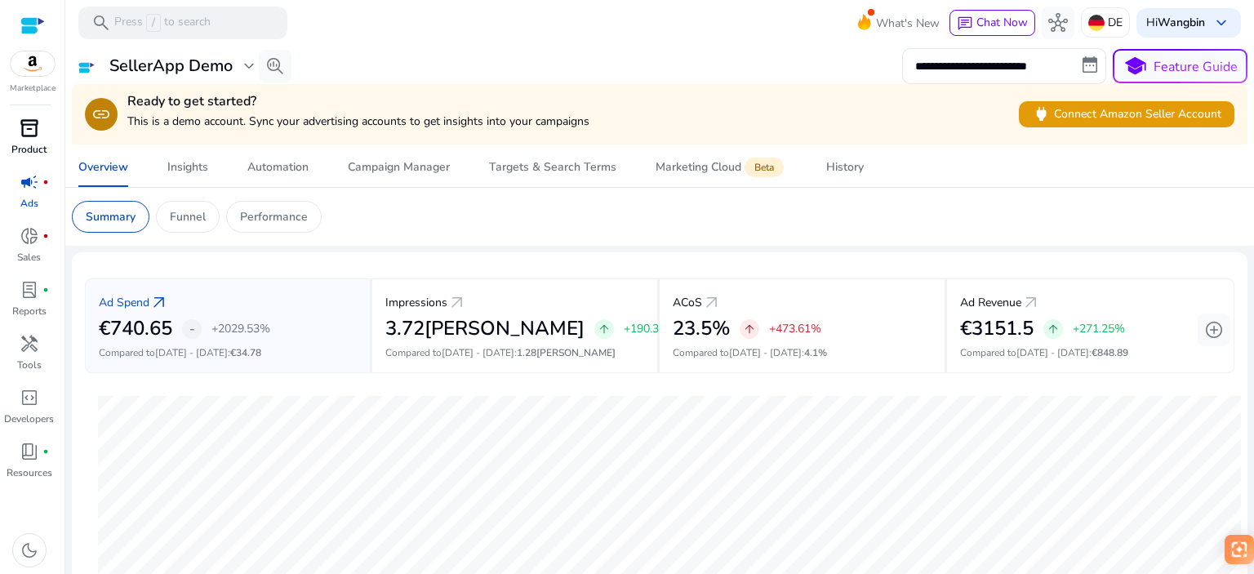
click at [32, 131] on span "inventory_2" at bounding box center [30, 128] width 20 height 20
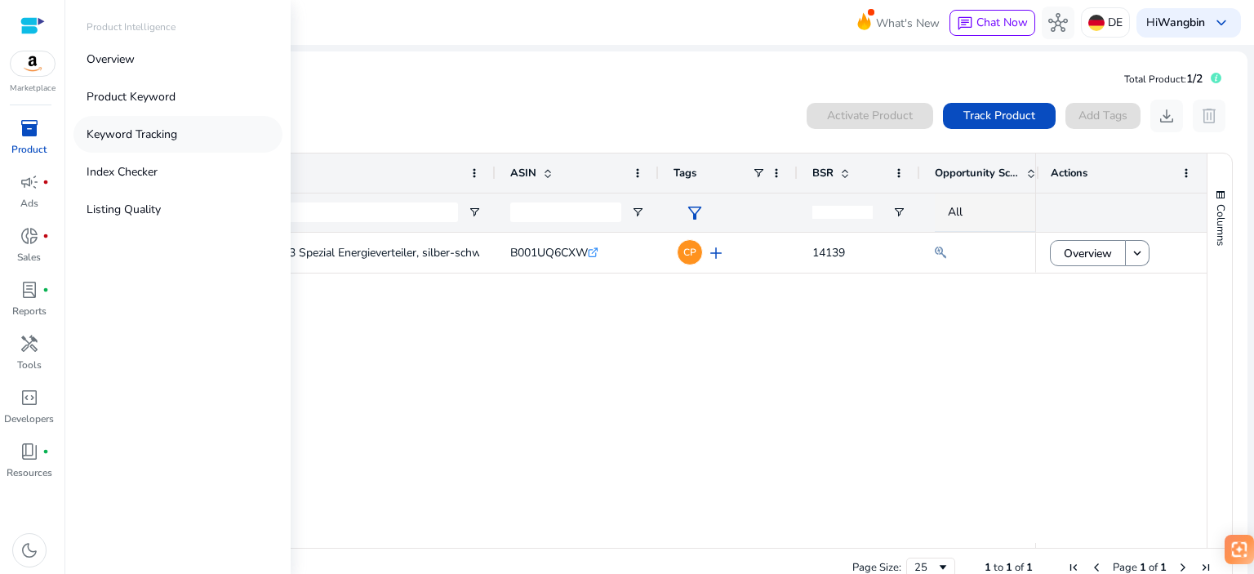
click at [157, 136] on p "Keyword Tracking" at bounding box center [132, 134] width 91 height 17
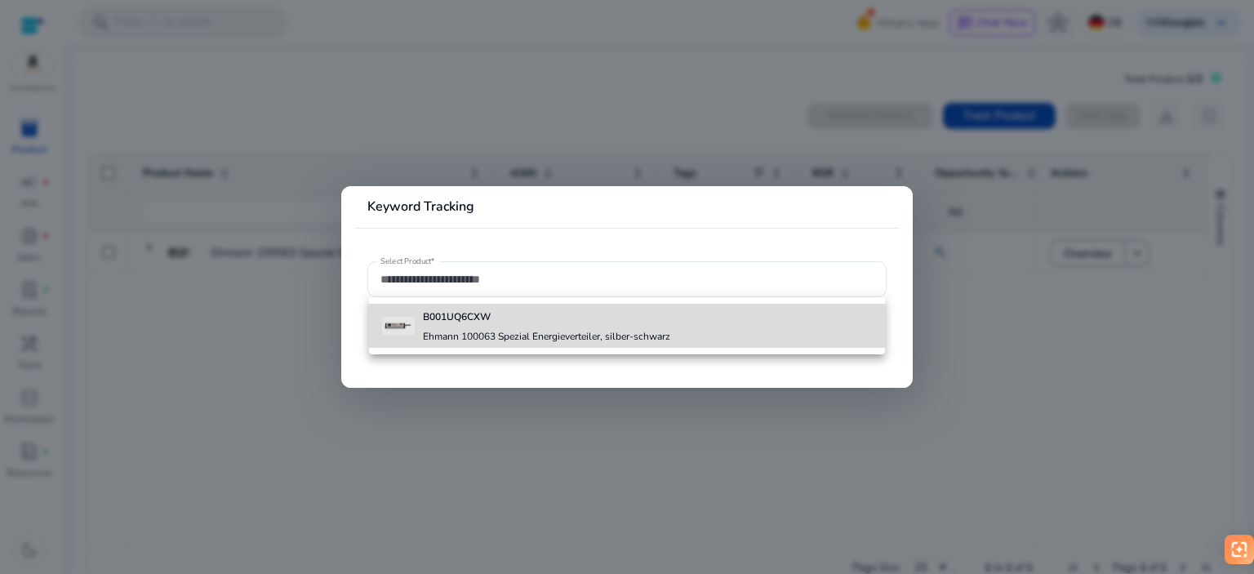
click at [477, 322] on b "B001UQ6CXW" at bounding box center [457, 316] width 68 height 13
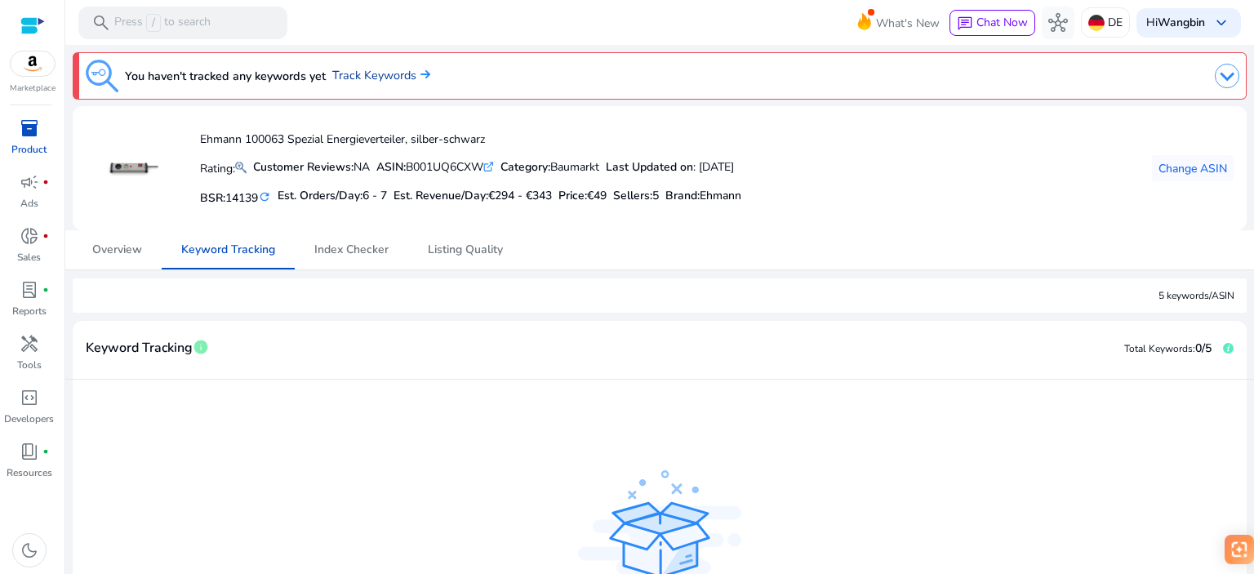
click at [411, 78] on link "Track Keywords" at bounding box center [381, 76] width 98 height 18
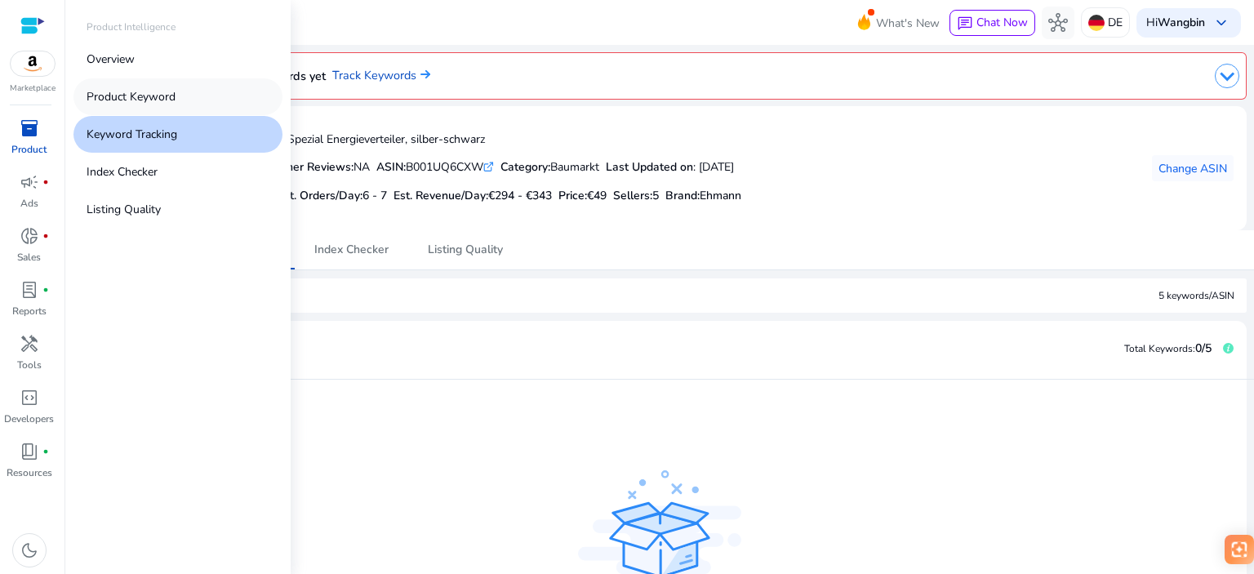
click at [151, 100] on p "Product Keyword" at bounding box center [131, 96] width 89 height 17
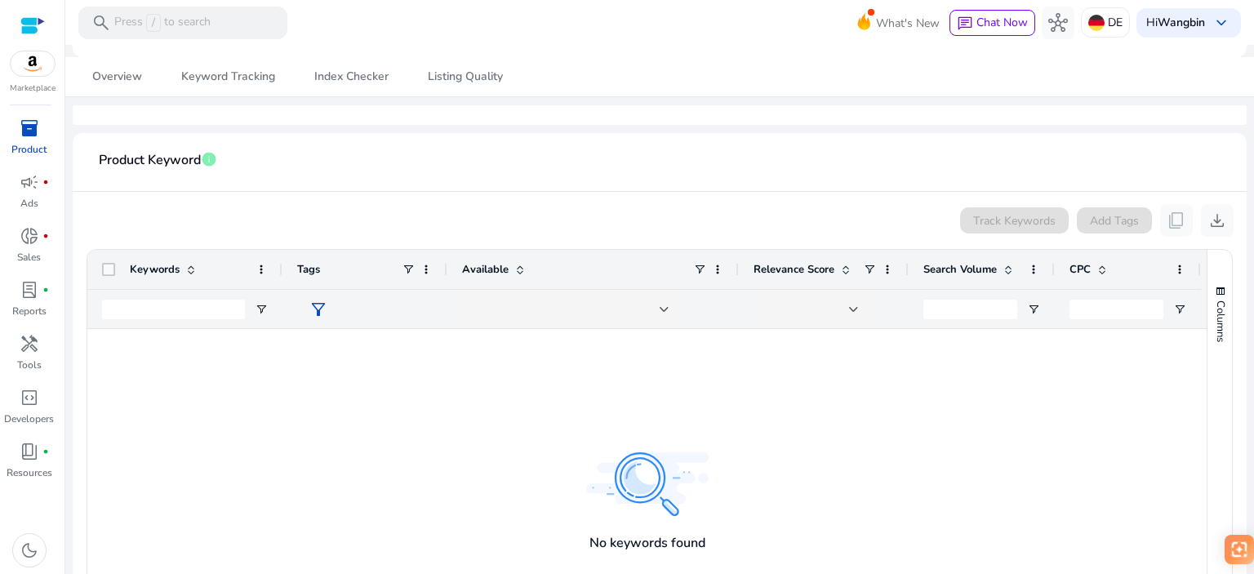
scroll to position [190, 0]
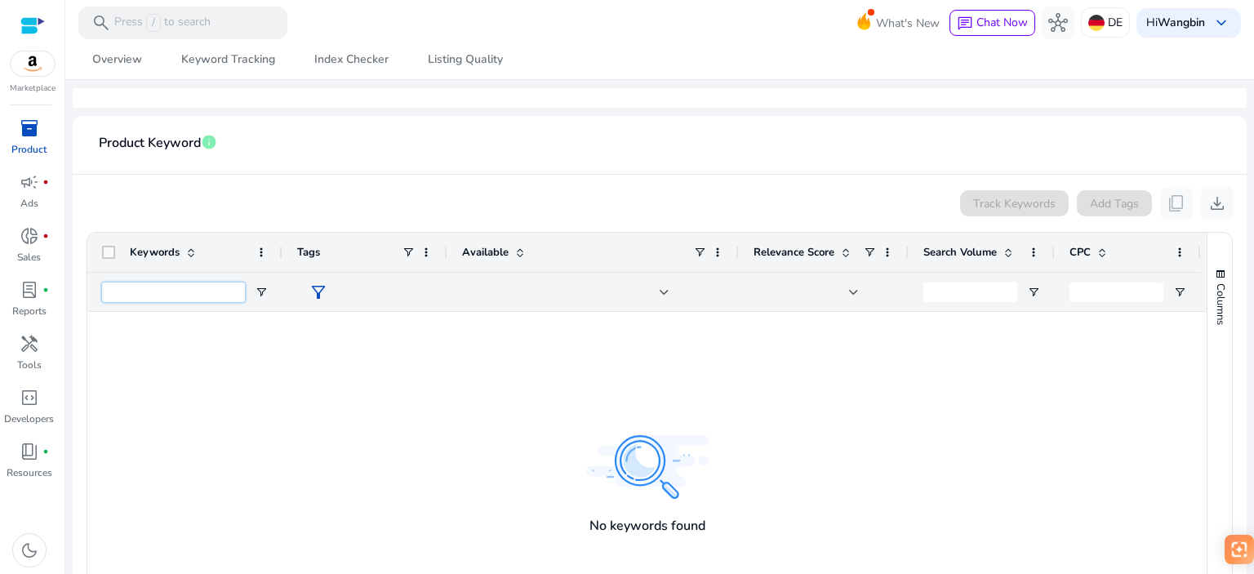
click at [150, 290] on input "Keywords Filter Input" at bounding box center [173, 293] width 143 height 20
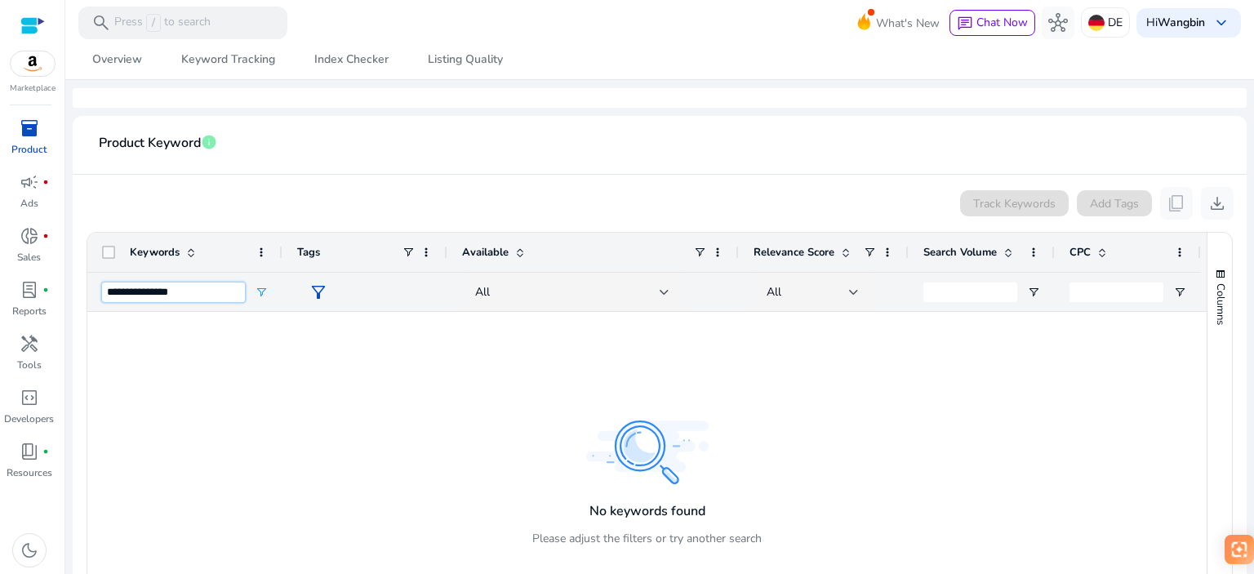
type input "**********"
click at [258, 291] on span "Open Filter Menu" at bounding box center [261, 292] width 13 height 13
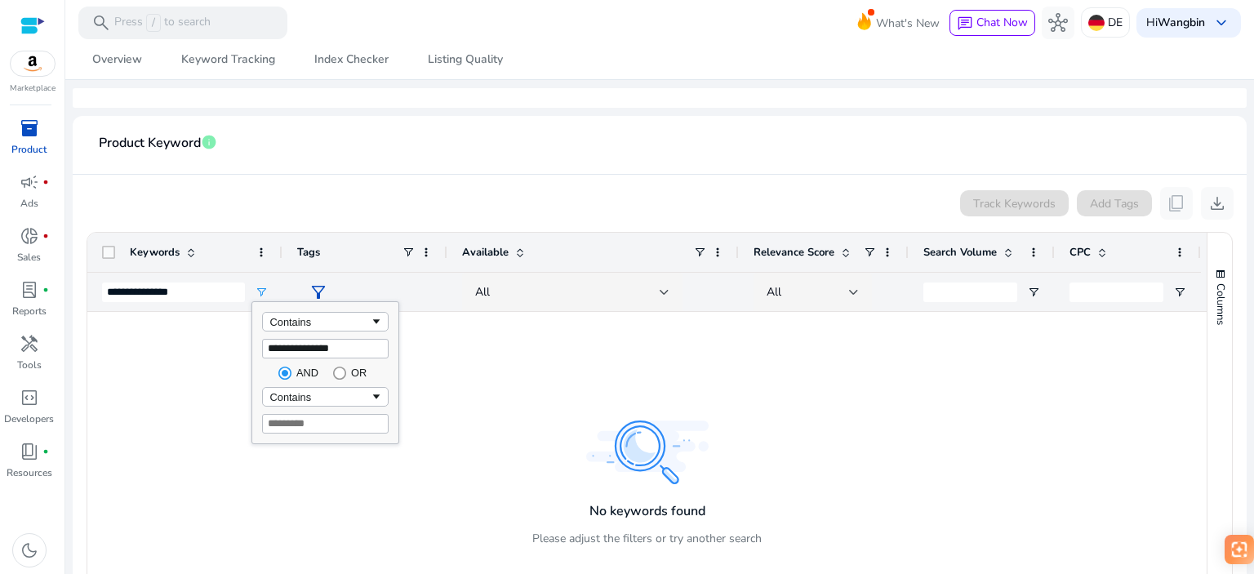
click at [697, 377] on div at bounding box center [646, 469] width 1119 height 315
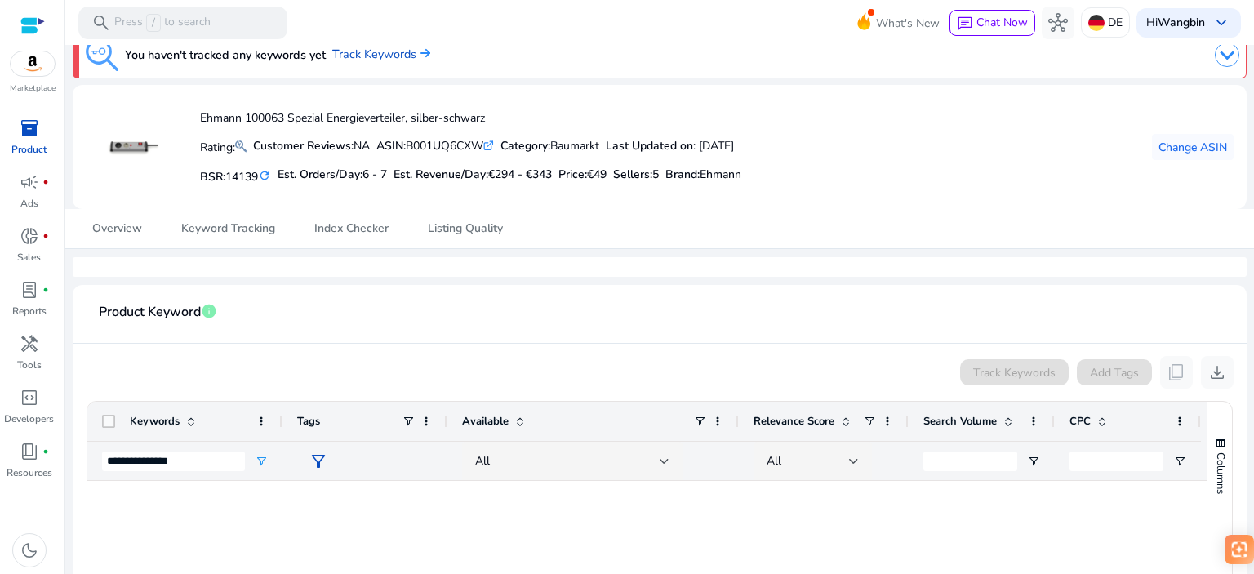
scroll to position [0, 0]
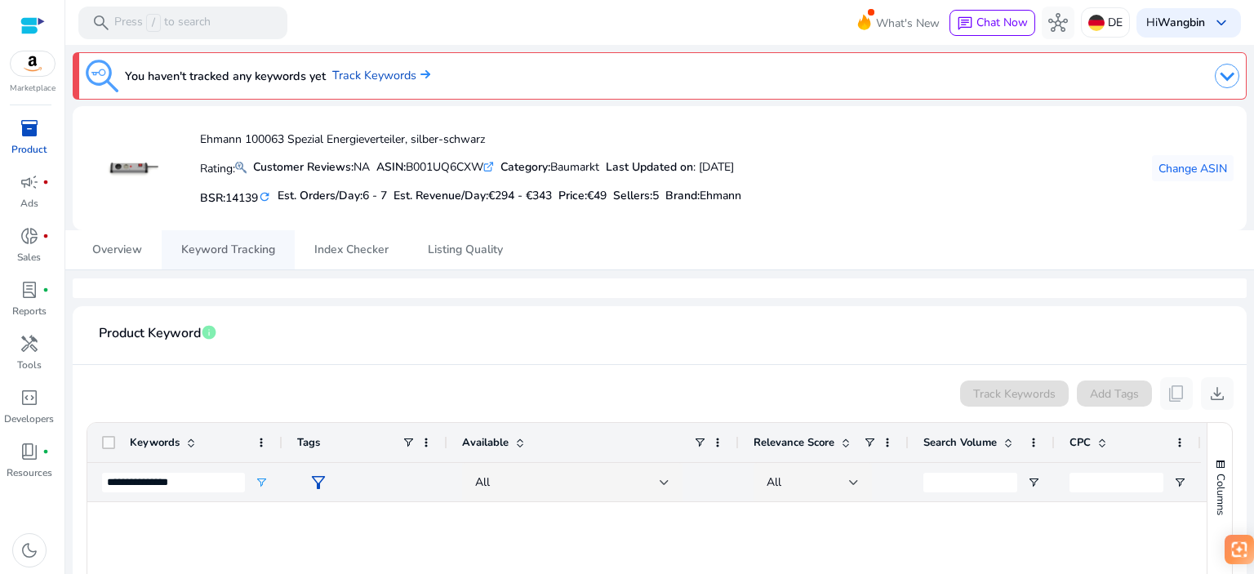
click at [232, 254] on span "Keyword Tracking" at bounding box center [228, 249] width 94 height 11
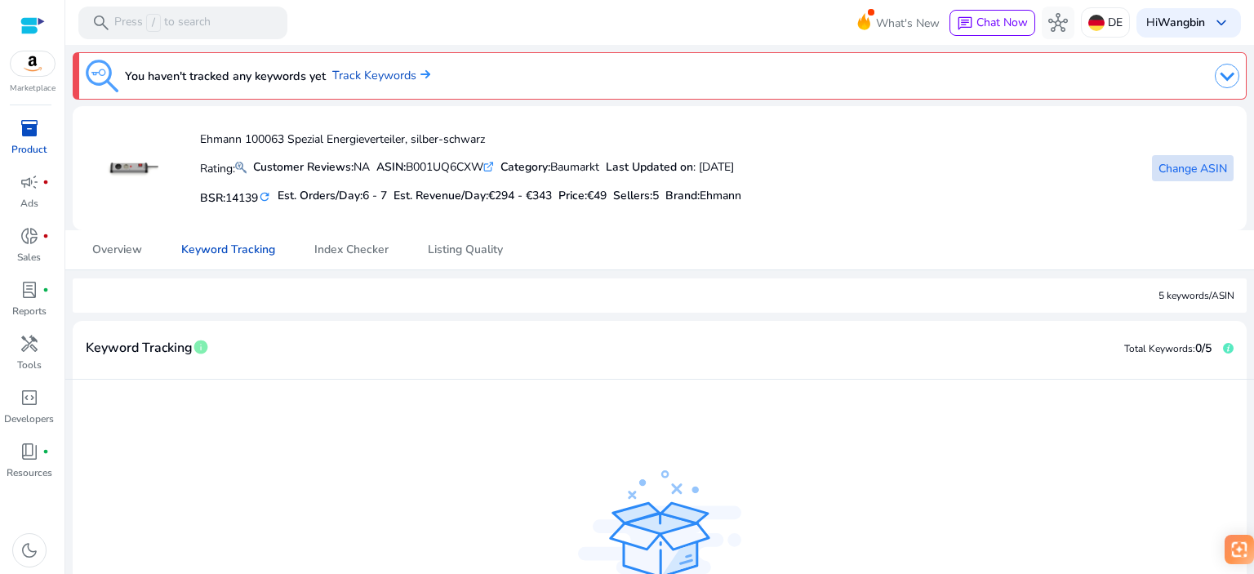
click at [1175, 162] on span "Change ASIN" at bounding box center [1193, 168] width 69 height 17
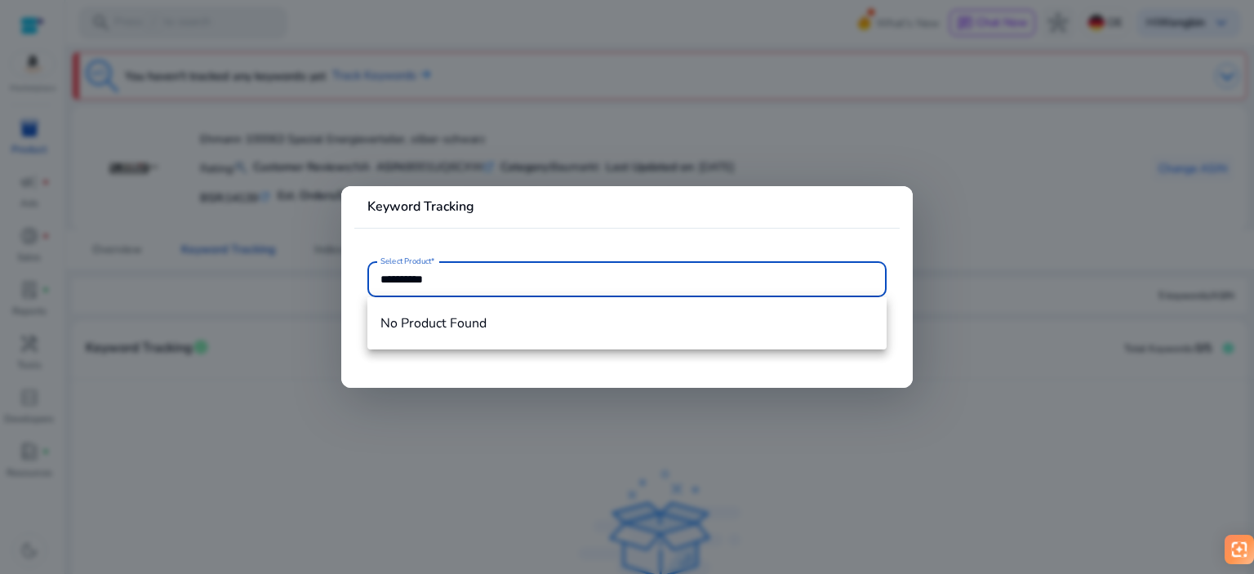
type input "**********"
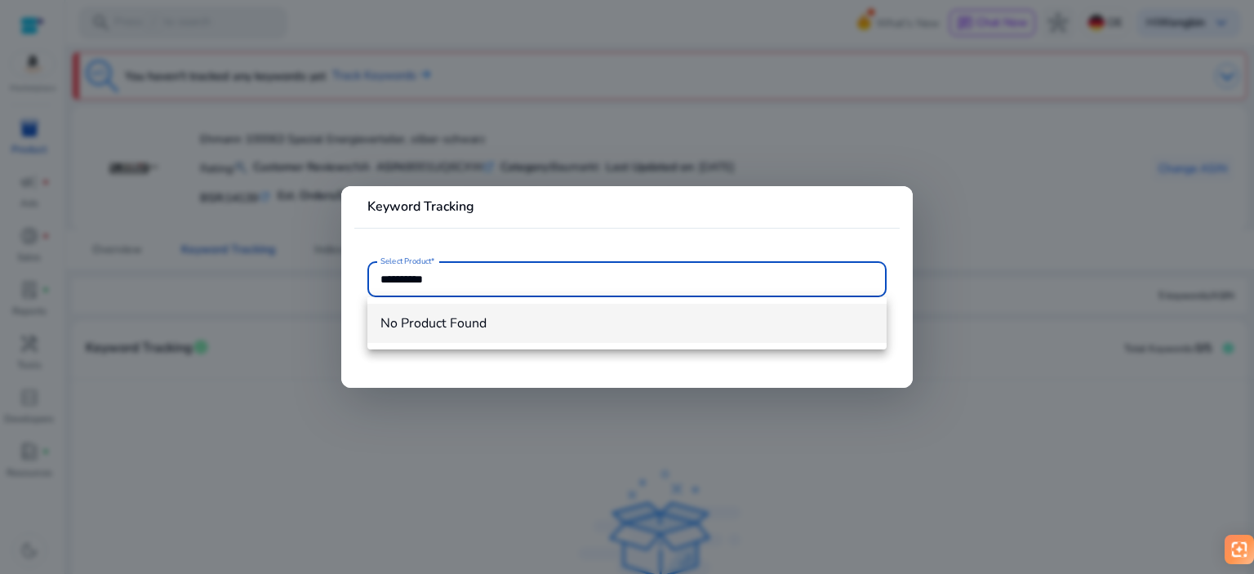
click at [472, 309] on mat-option "No Product Found" at bounding box center [626, 323] width 519 height 39
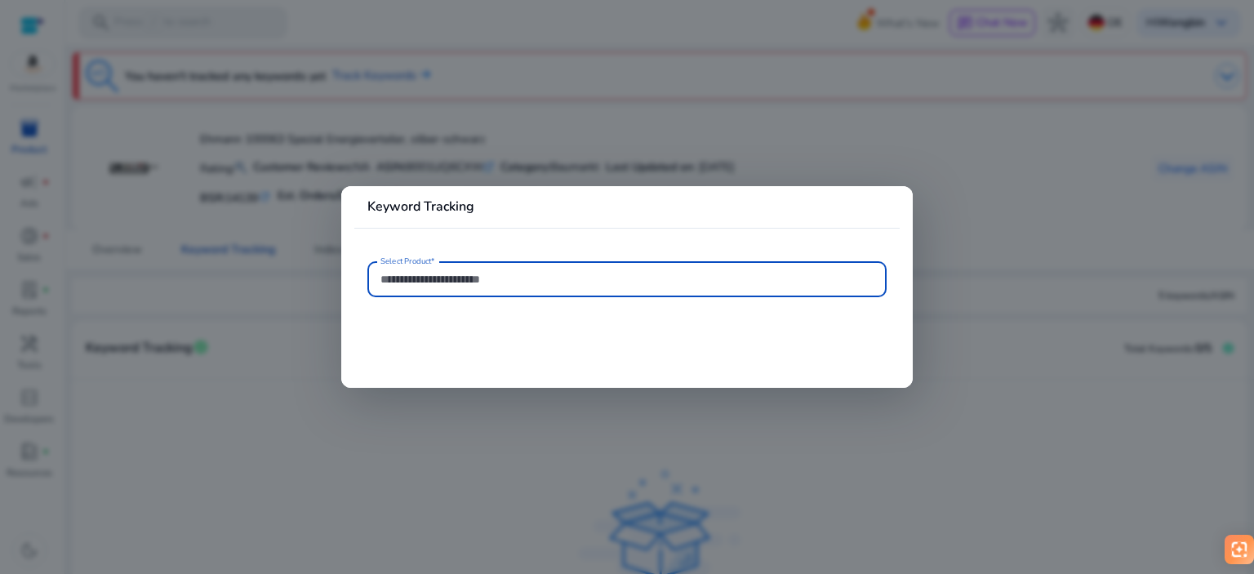
click at [480, 283] on input "Select Product*" at bounding box center [627, 279] width 493 height 18
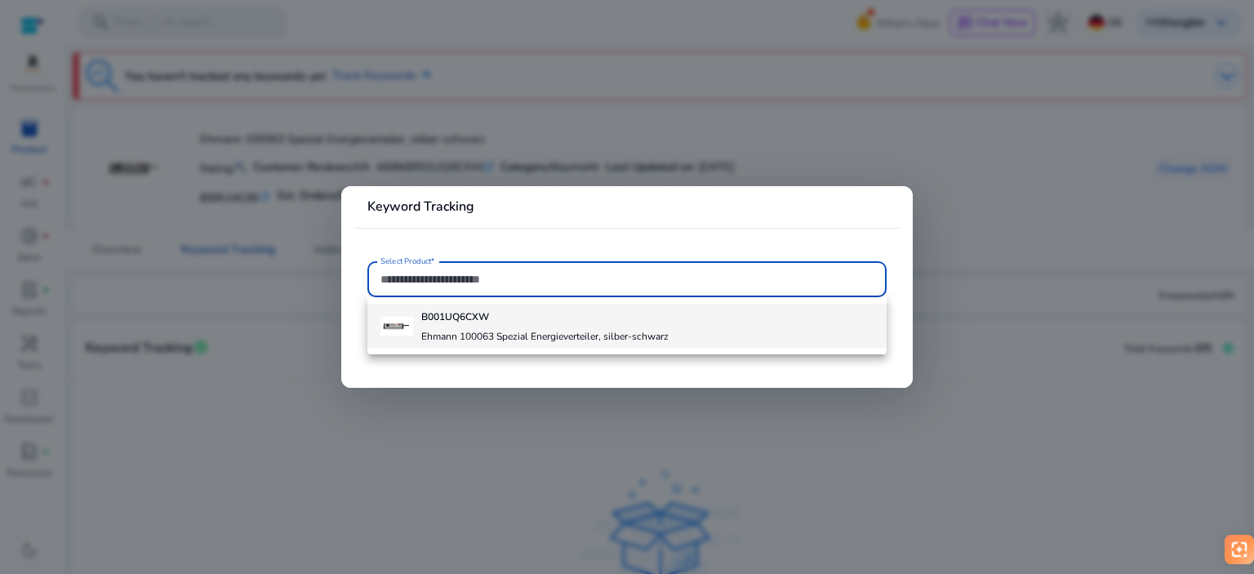
click at [467, 325] on div "B001UQ6CXW Ehmann 100063 Spezial Energieverteiler, silber-schwarz" at bounding box center [544, 326] width 247 height 44
type input "**********"
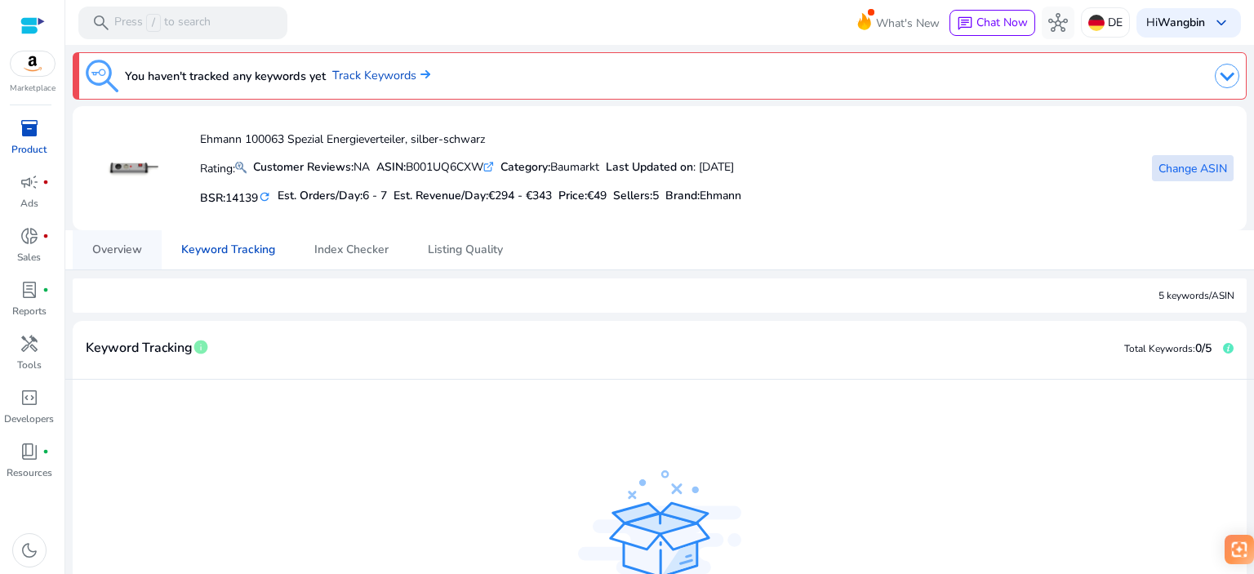
click at [139, 244] on span "Overview" at bounding box center [117, 249] width 50 height 11
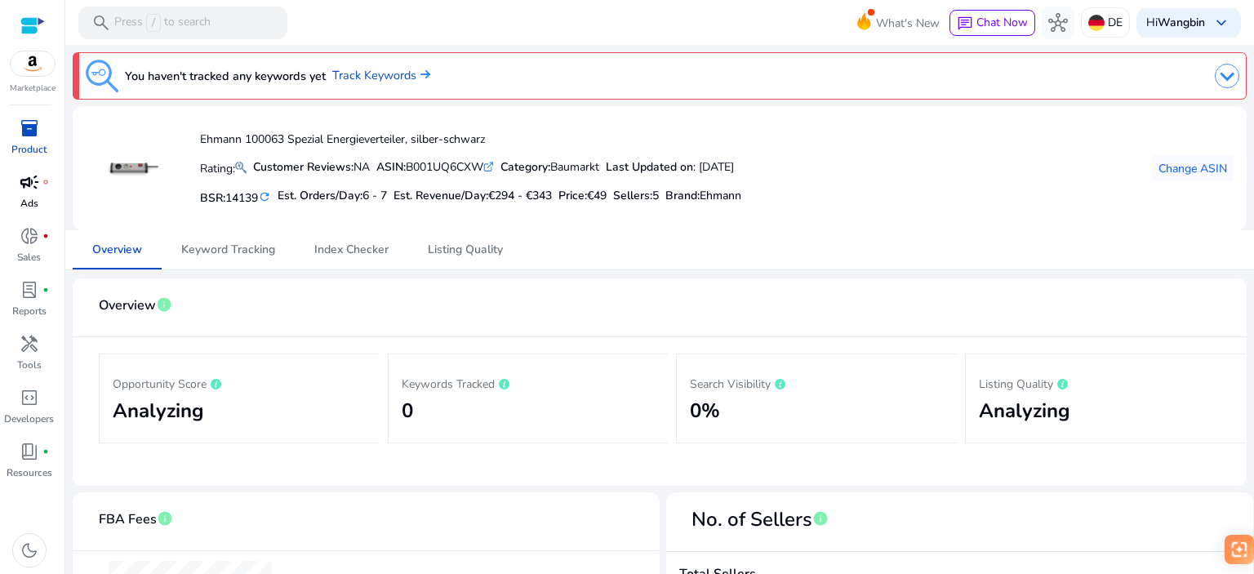
click at [29, 181] on span "campaign" at bounding box center [30, 182] width 20 height 20
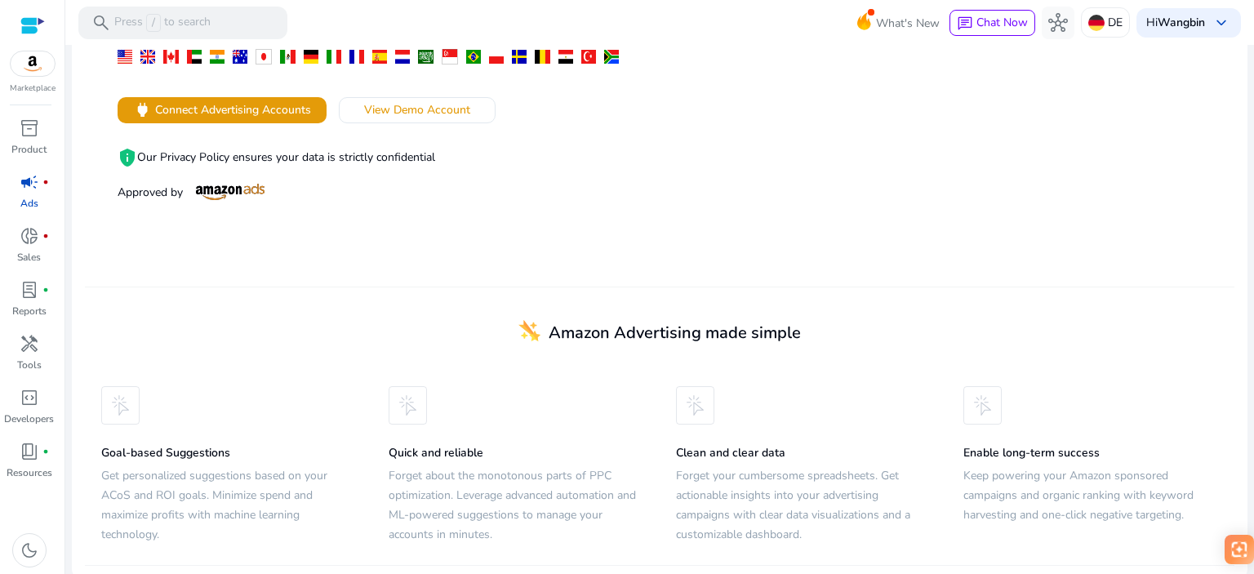
scroll to position [333, 0]
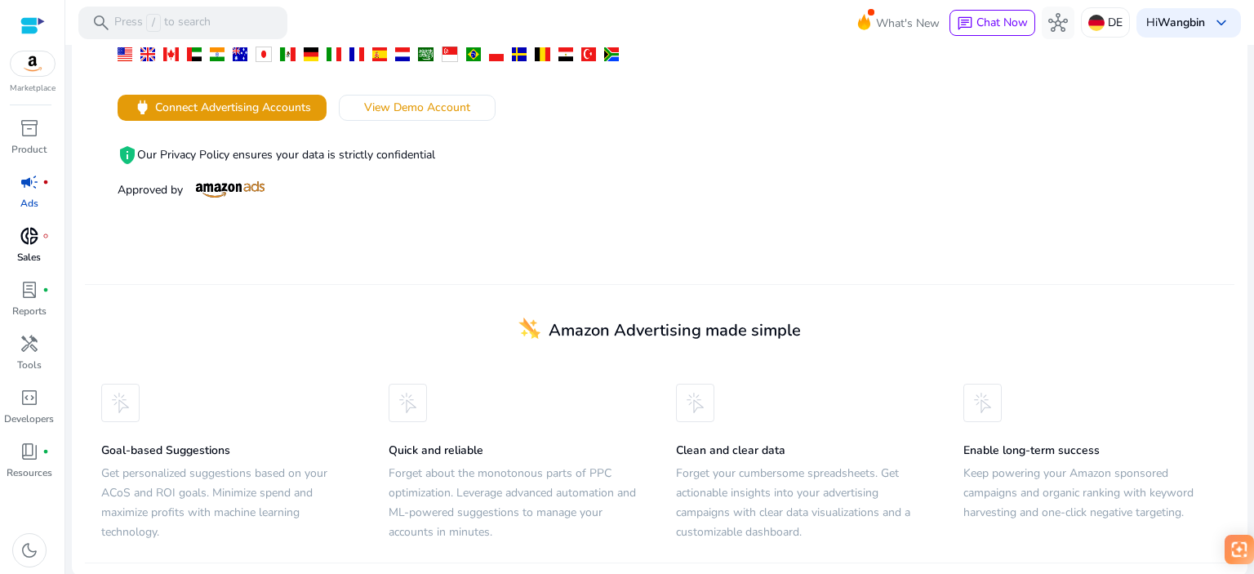
click at [31, 251] on p "Sales" at bounding box center [29, 257] width 24 height 15
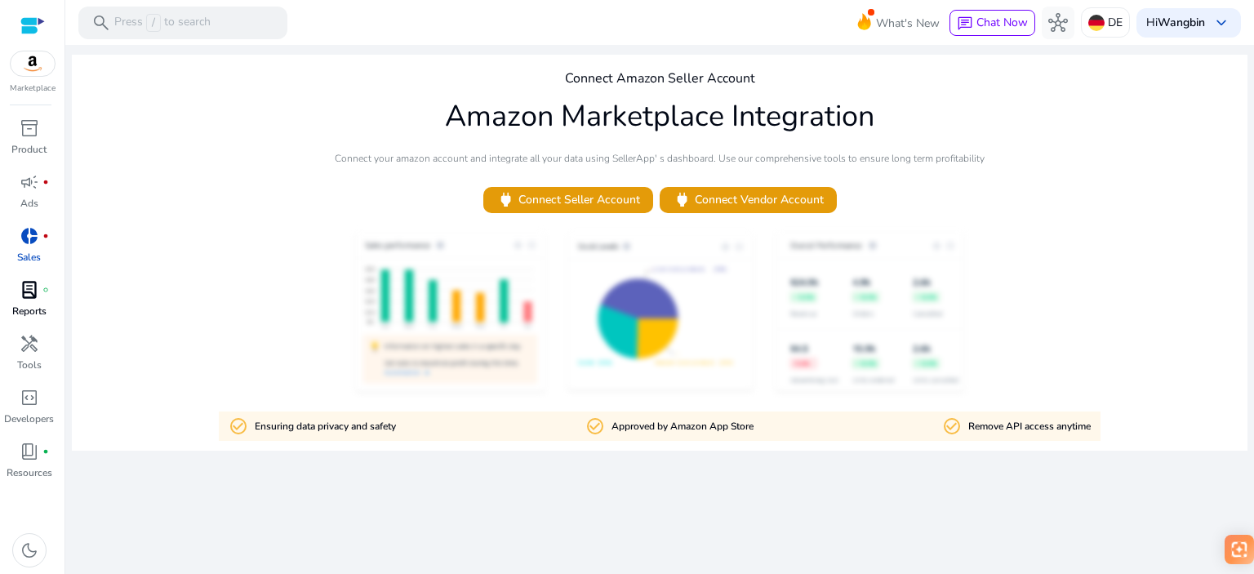
click at [29, 308] on p "Reports" at bounding box center [29, 311] width 34 height 15
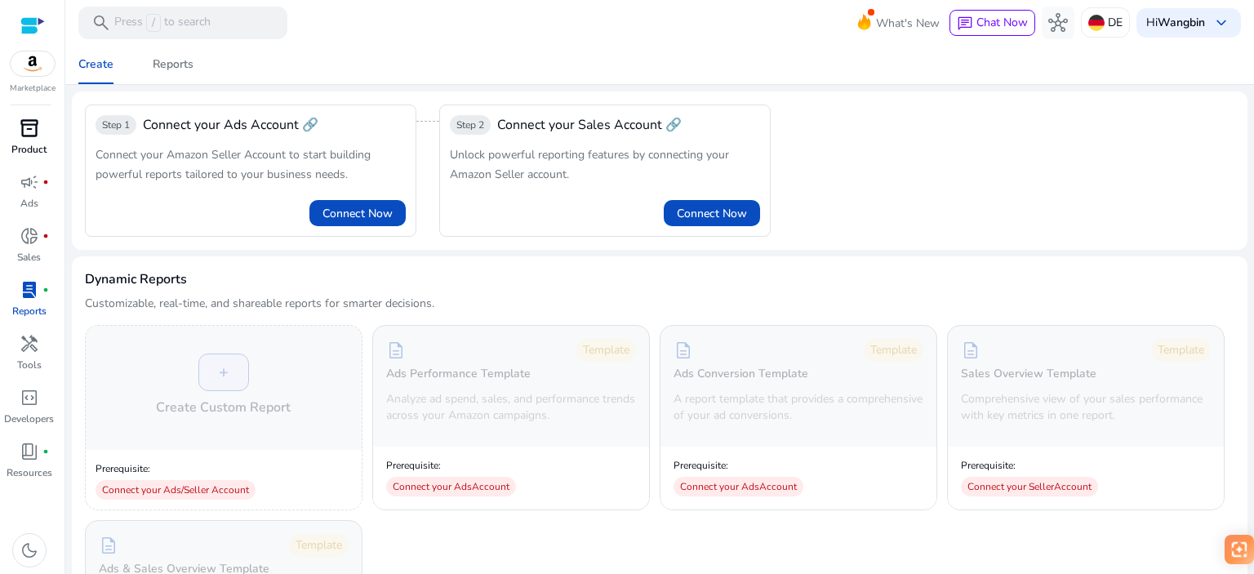
click at [30, 134] on span "inventory_2" at bounding box center [30, 128] width 20 height 20
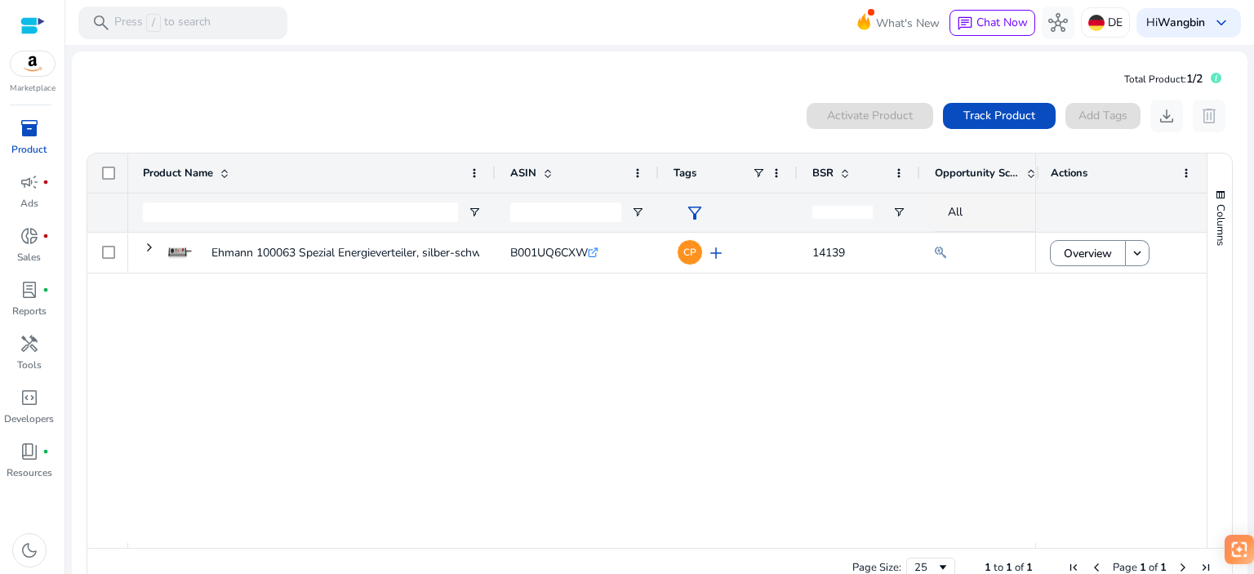
click at [559, 362] on div "Ehmann 100063 Spezial Energieverteiler, silber-schwarz B001UQ6CXW .st0{fill:#2c…" at bounding box center [581, 388] width 907 height 310
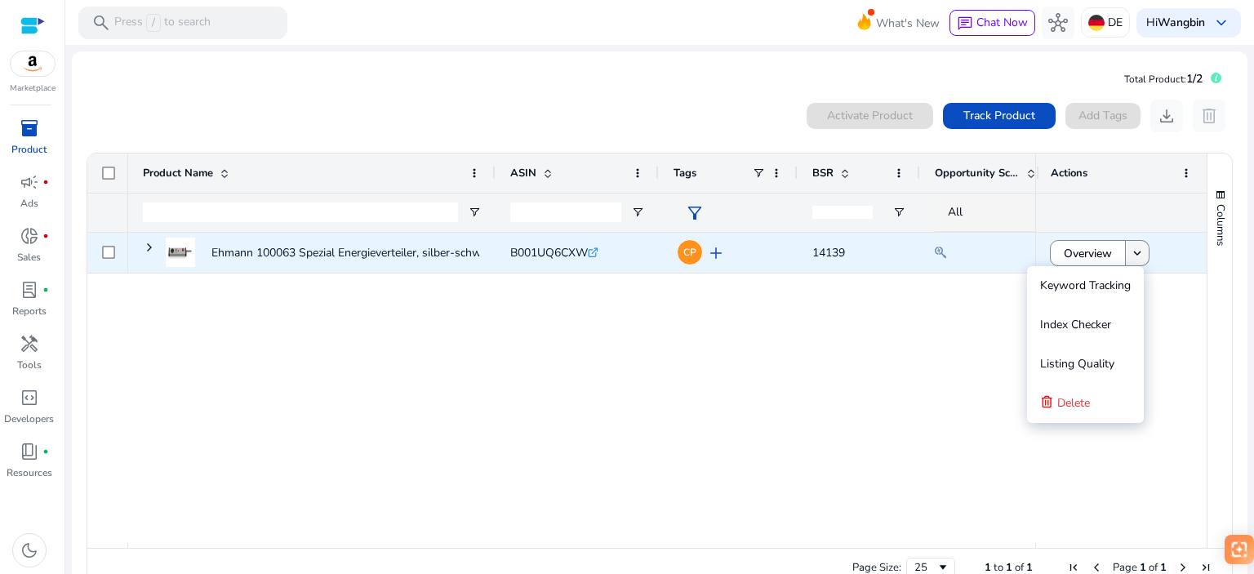
click at [1130, 254] on mat-icon "keyboard_arrow_down" at bounding box center [1137, 253] width 15 height 15
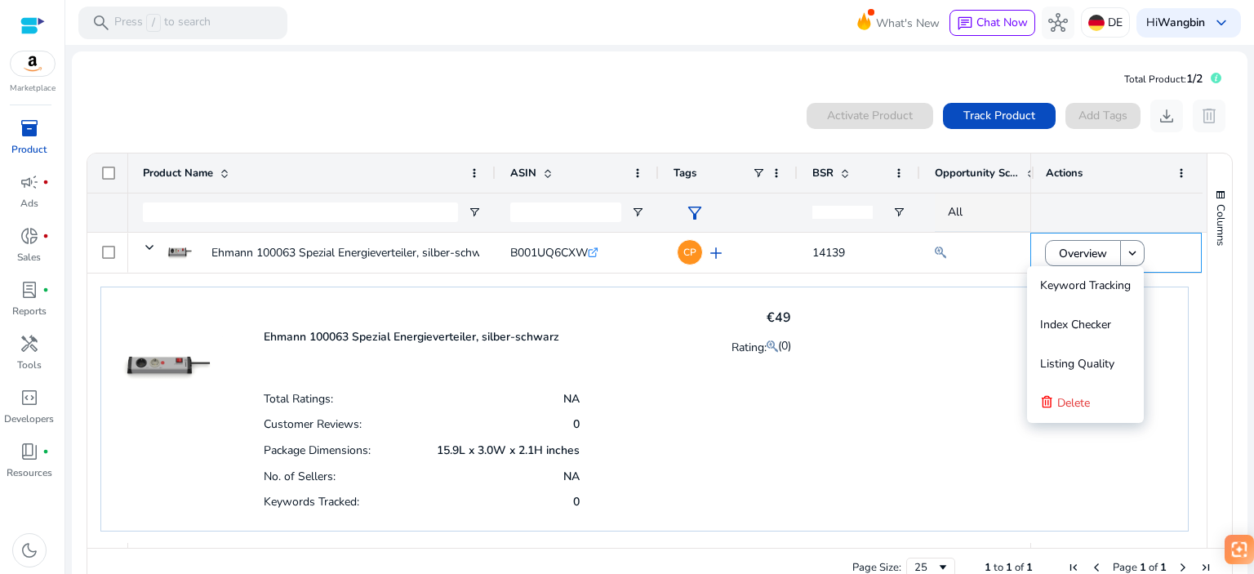
click at [963, 368] on div "Ehmann 100063 Spezial Energieverteiler, silber-schwarz €49 Rating: (0) Total Ra…" at bounding box center [644, 409] width 1088 height 245
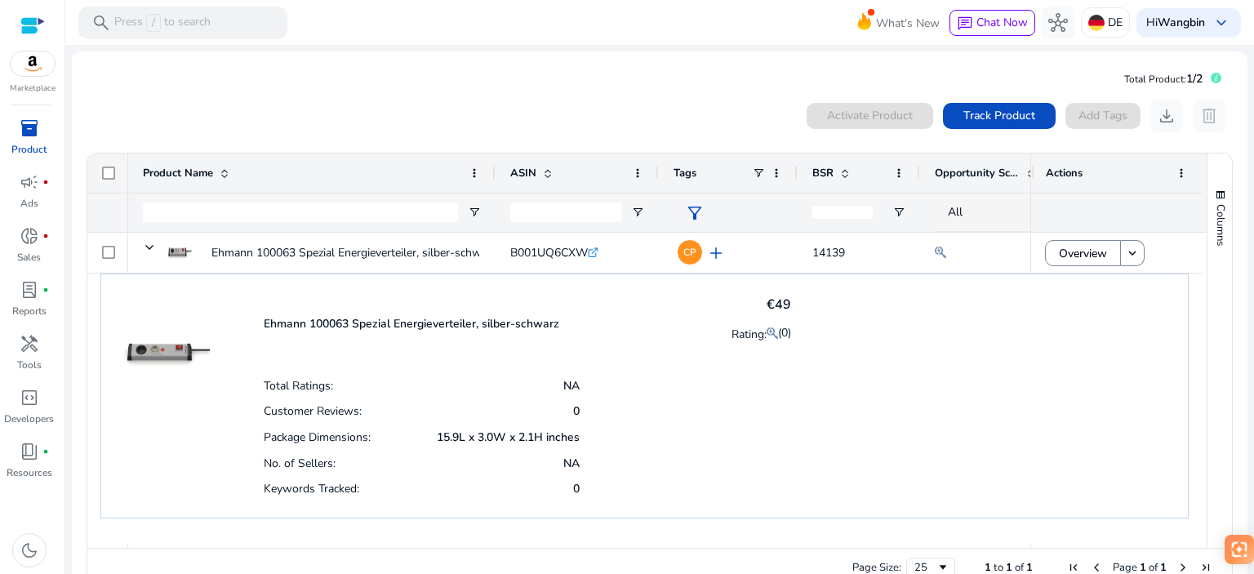
scroll to position [16, 0]
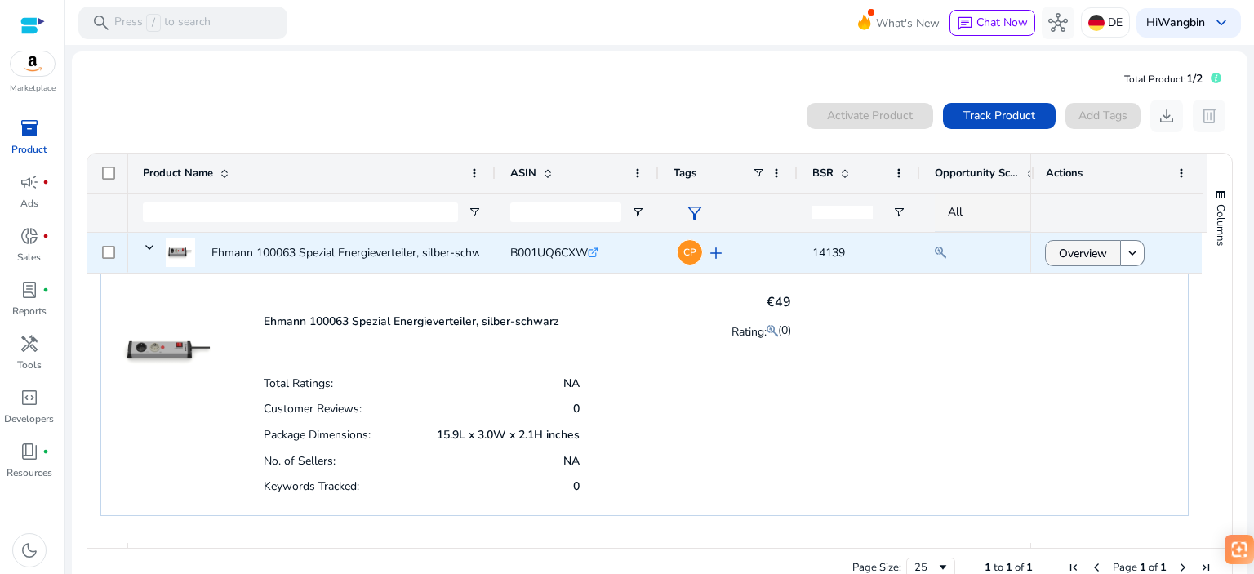
click at [1084, 255] on span "Overview" at bounding box center [1083, 253] width 48 height 33
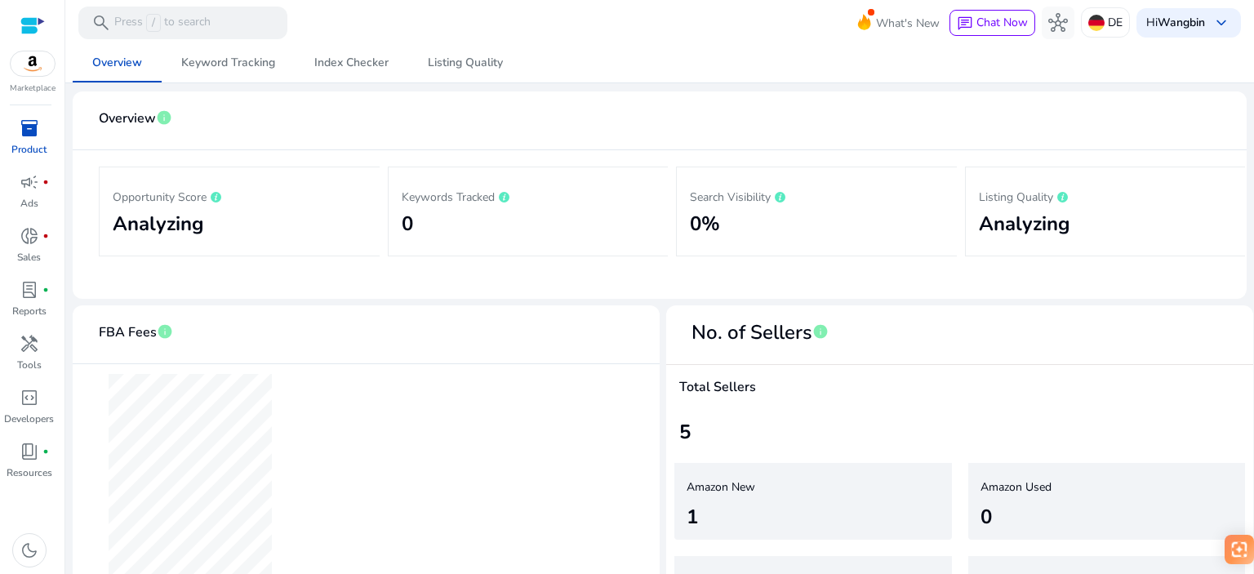
scroll to position [178, 0]
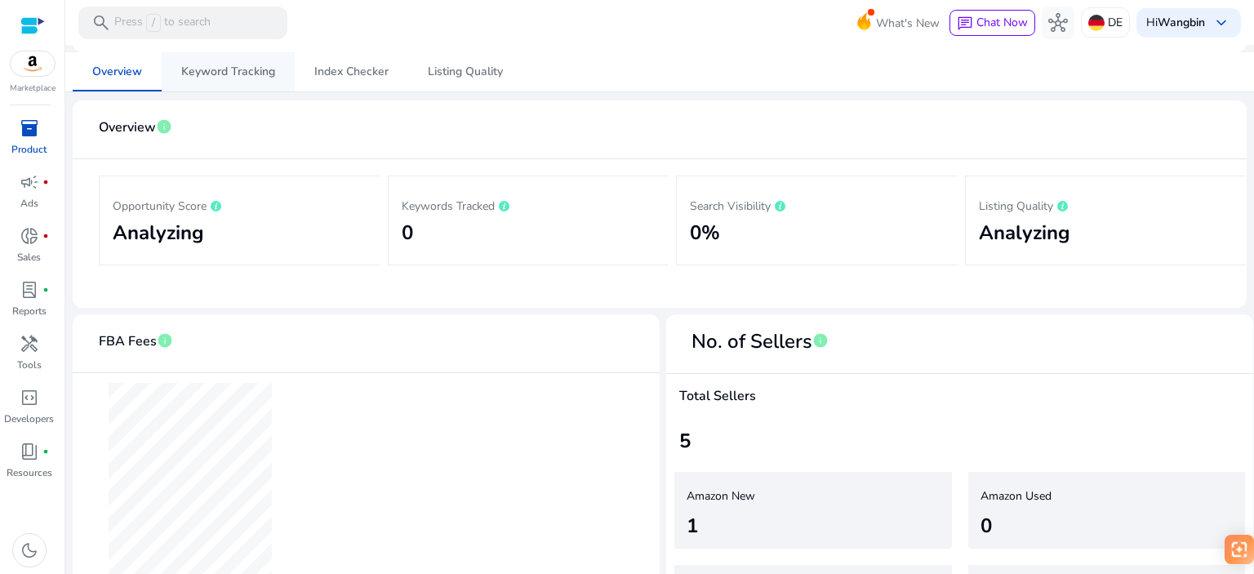
click at [244, 75] on span "Keyword Tracking" at bounding box center [228, 71] width 94 height 11
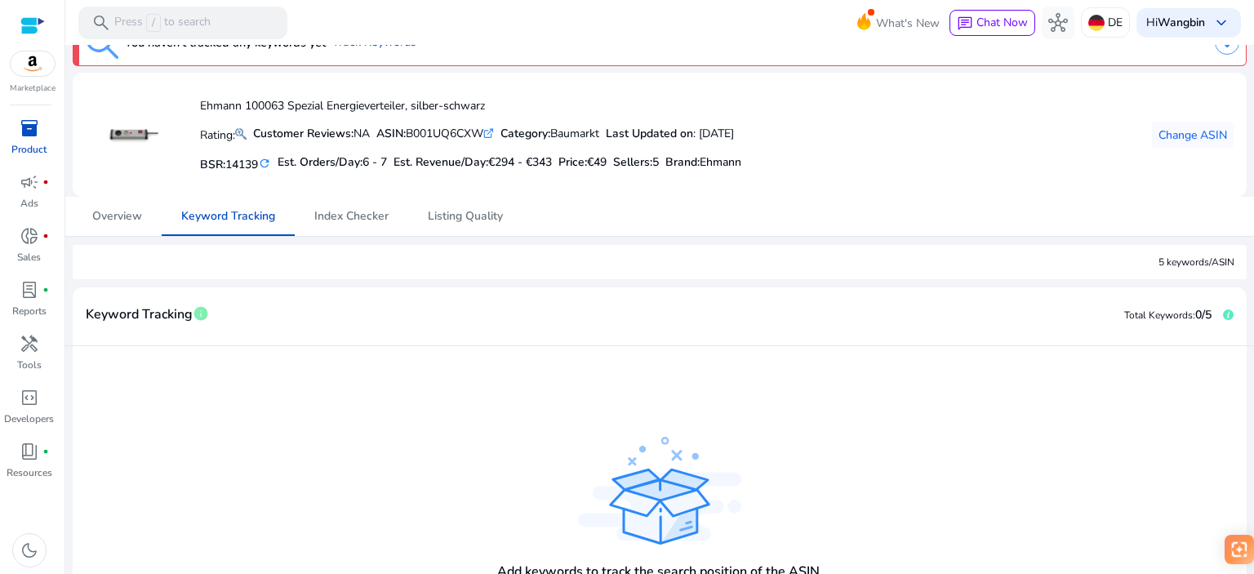
scroll to position [27, 0]
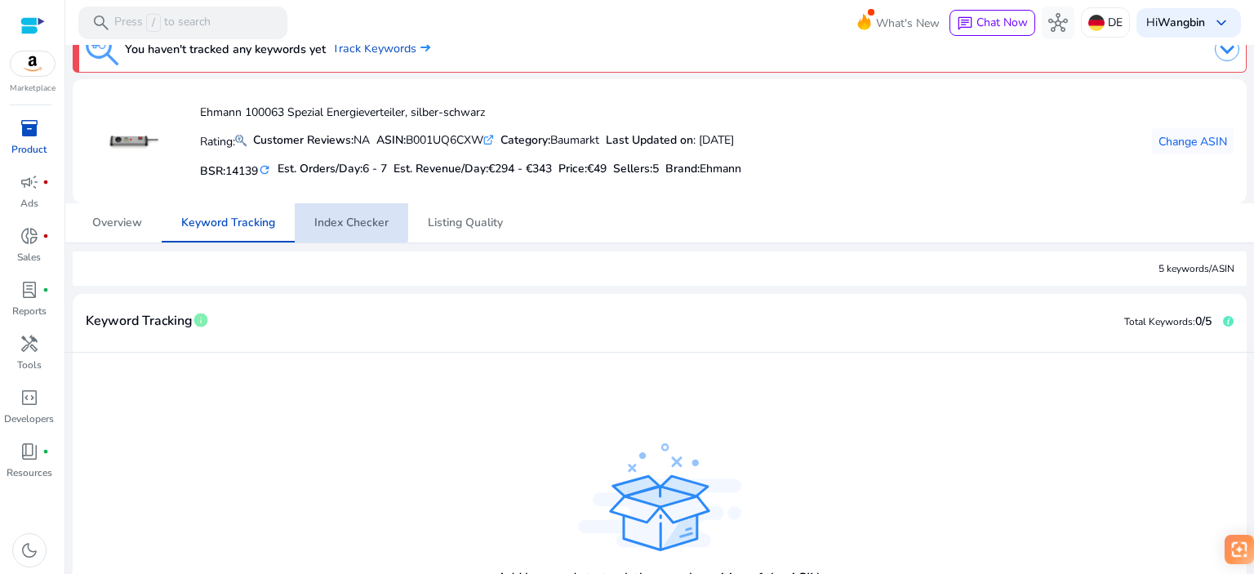
click at [332, 219] on span "Index Checker" at bounding box center [351, 222] width 74 height 11
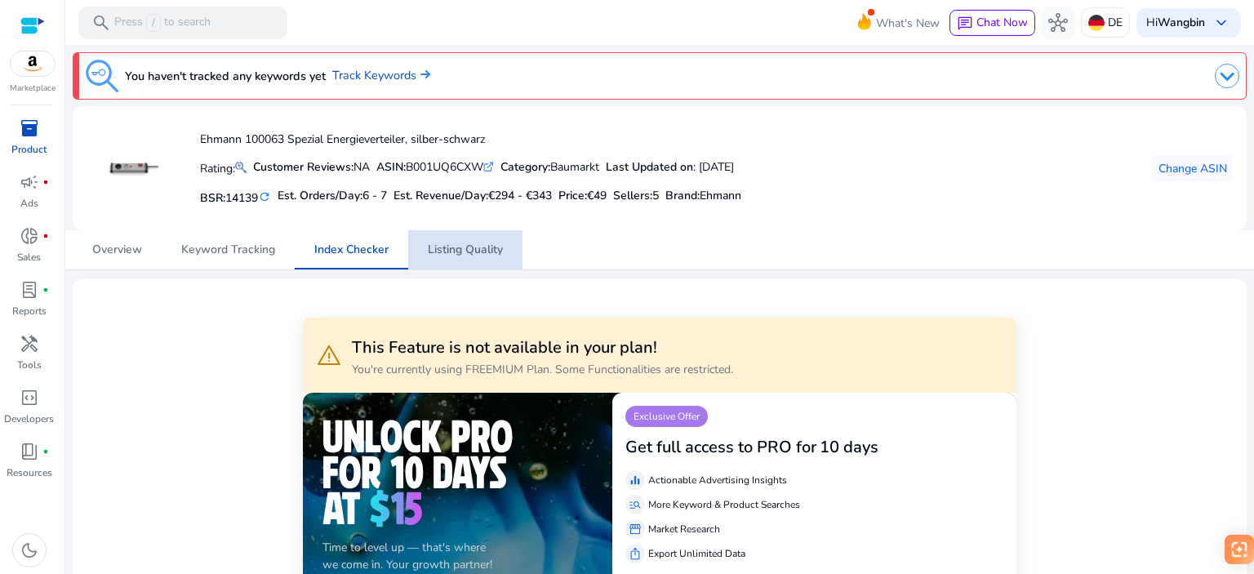
click at [465, 248] on span "Listing Quality" at bounding box center [465, 249] width 75 height 11
click at [33, 140] on div "inventory_2" at bounding box center [30, 128] width 46 height 26
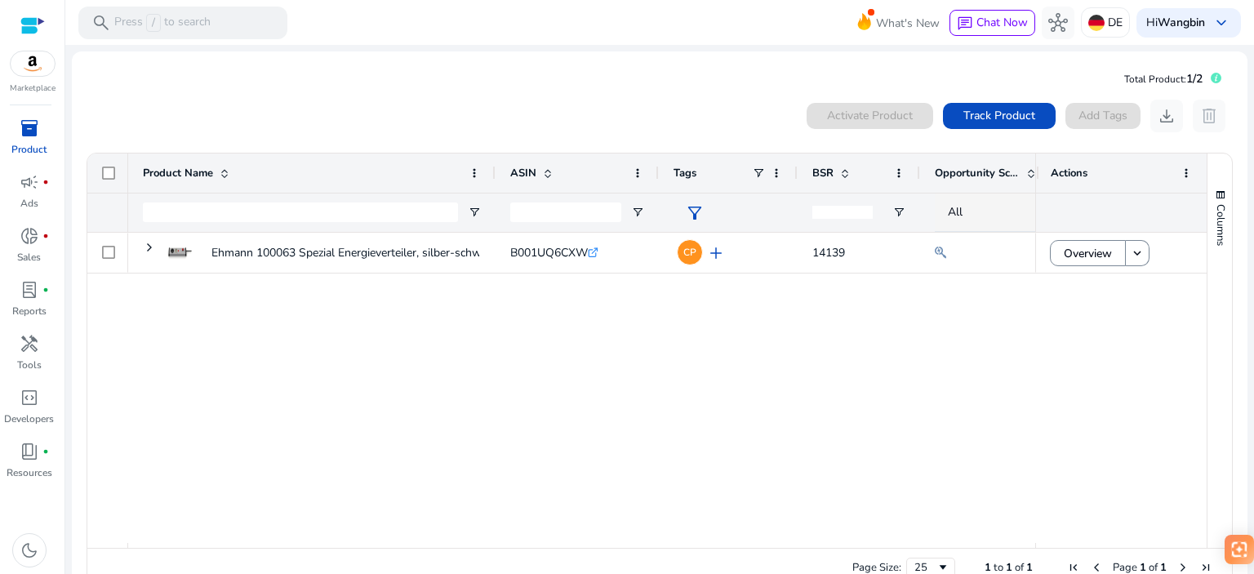
click at [487, 382] on div "Ehmann 100063 Spezial Energieverteiler, silber-schwarz B001UQ6CXW .st0{fill:#2c…" at bounding box center [581, 388] width 907 height 310
click at [986, 130] on span at bounding box center [999, 115] width 113 height 39
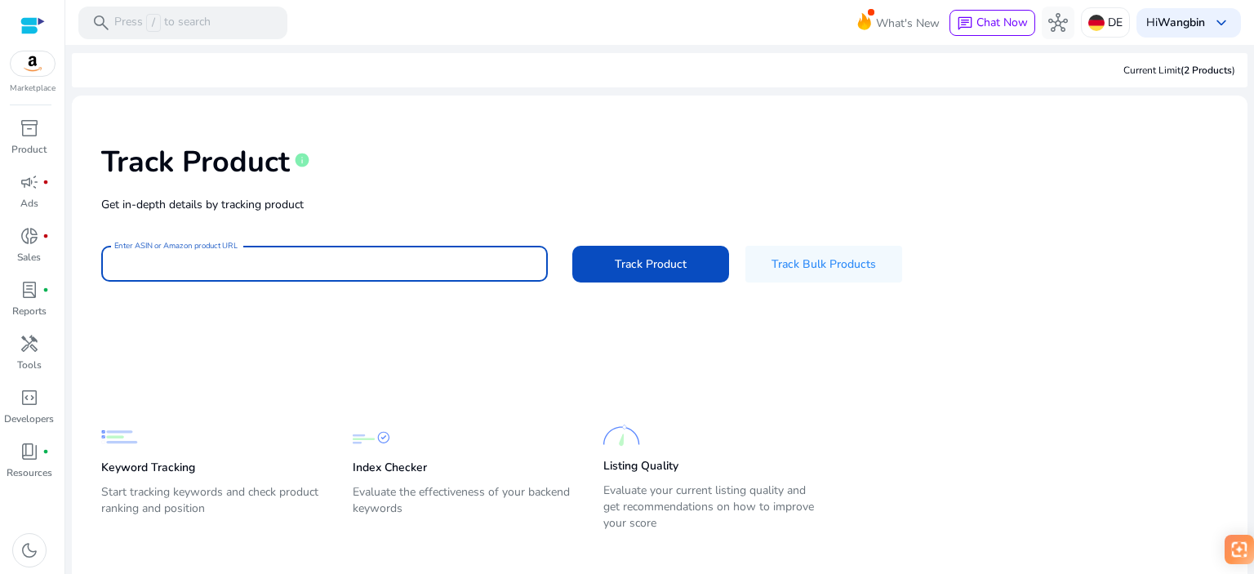
click at [252, 264] on input "Enter ASIN or Amazon product URL" at bounding box center [324, 264] width 421 height 18
paste input "**********"
type input "**********"
click at [628, 260] on span "Track Product" at bounding box center [651, 264] width 72 height 17
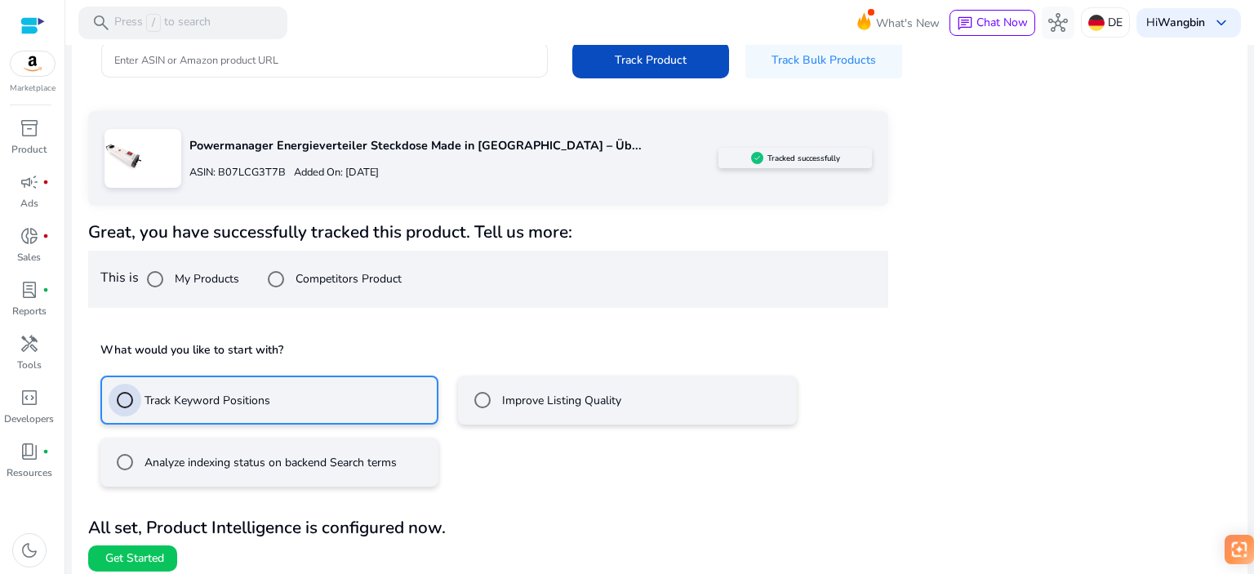
scroll to position [212, 0]
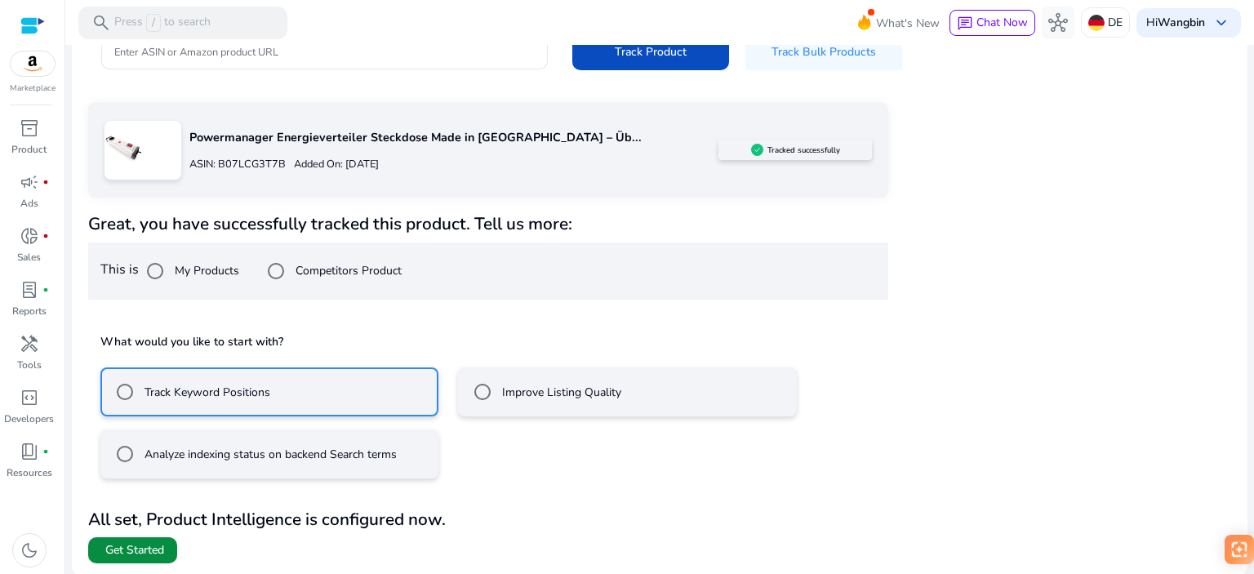
click at [137, 548] on span "Get Started" at bounding box center [134, 550] width 59 height 16
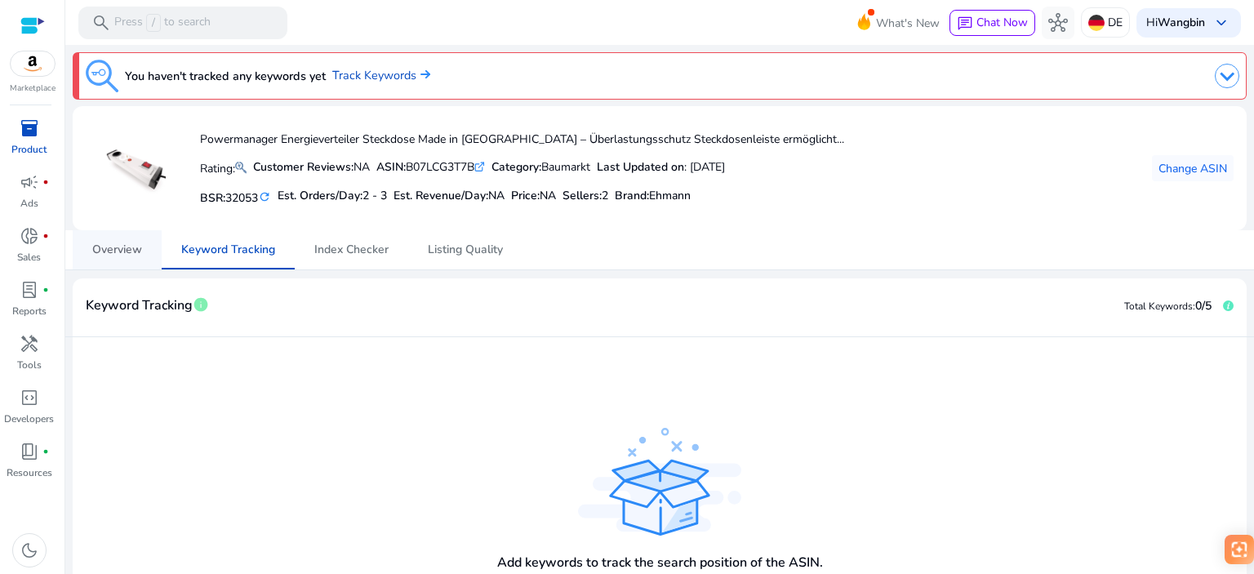
click at [114, 244] on span "Overview" at bounding box center [117, 249] width 50 height 11
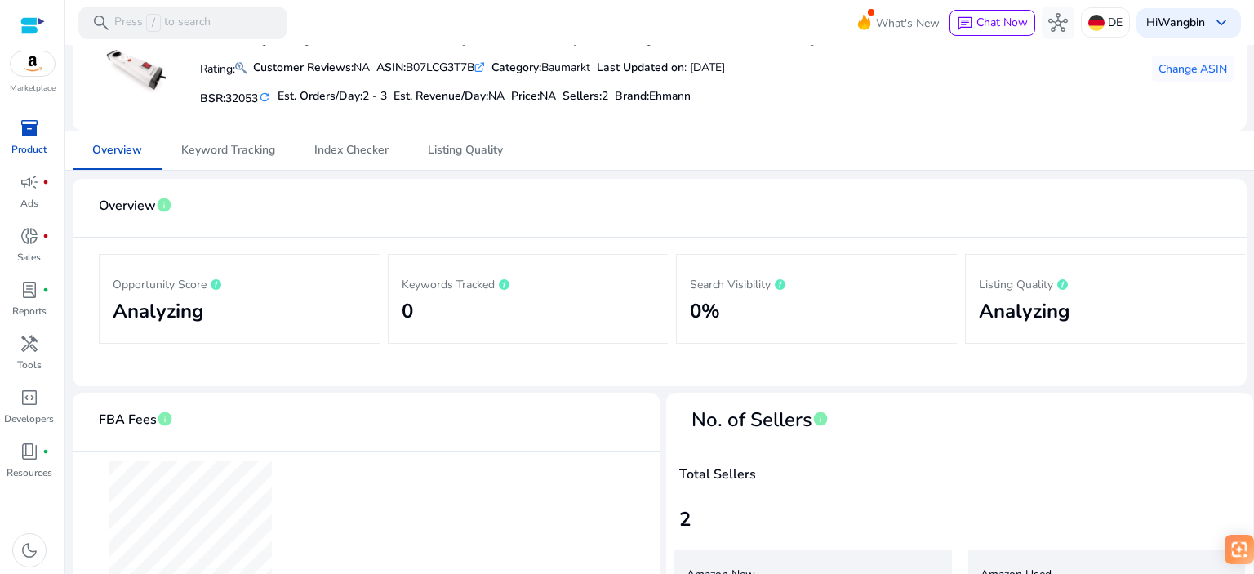
scroll to position [109, 0]
